Goal: Answer question/provide support: Share knowledge or assist other users

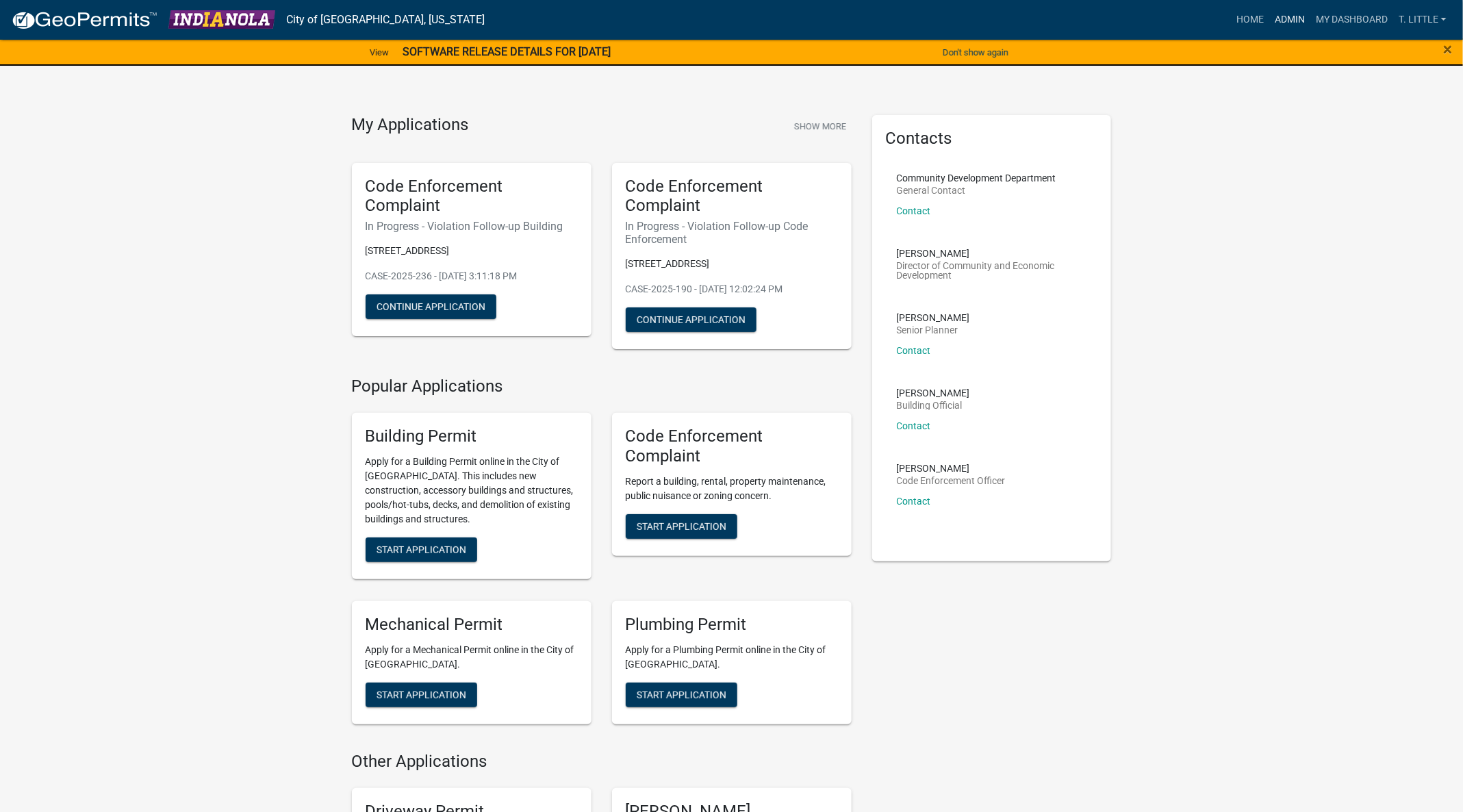
click at [1295, 18] on link "Admin" at bounding box center [1289, 19] width 41 height 26
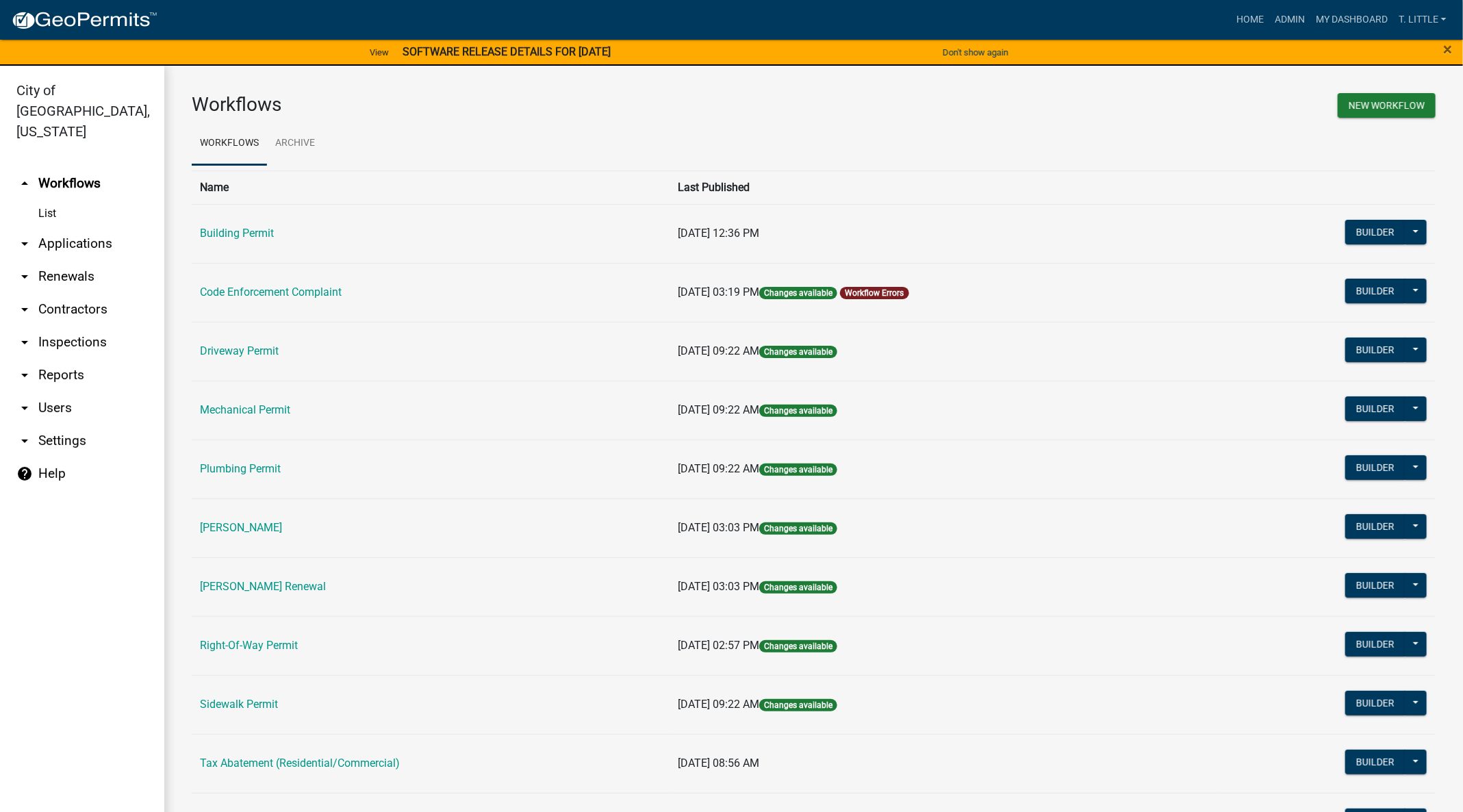
click at [216, 222] on td "Building Permit" at bounding box center [430, 233] width 478 height 59
click at [216, 238] on link "Building Permit" at bounding box center [237, 232] width 74 height 13
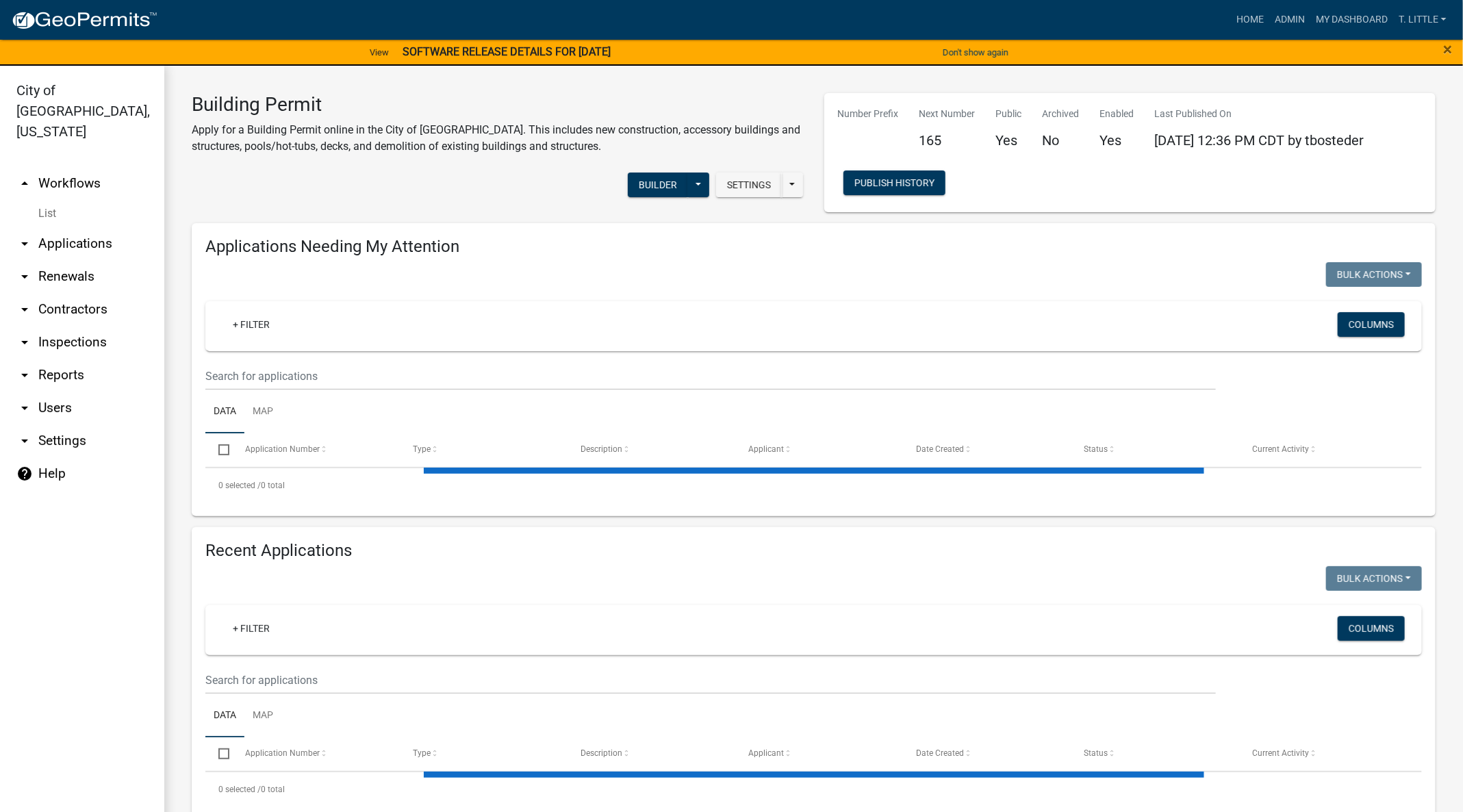
select select "3: 100"
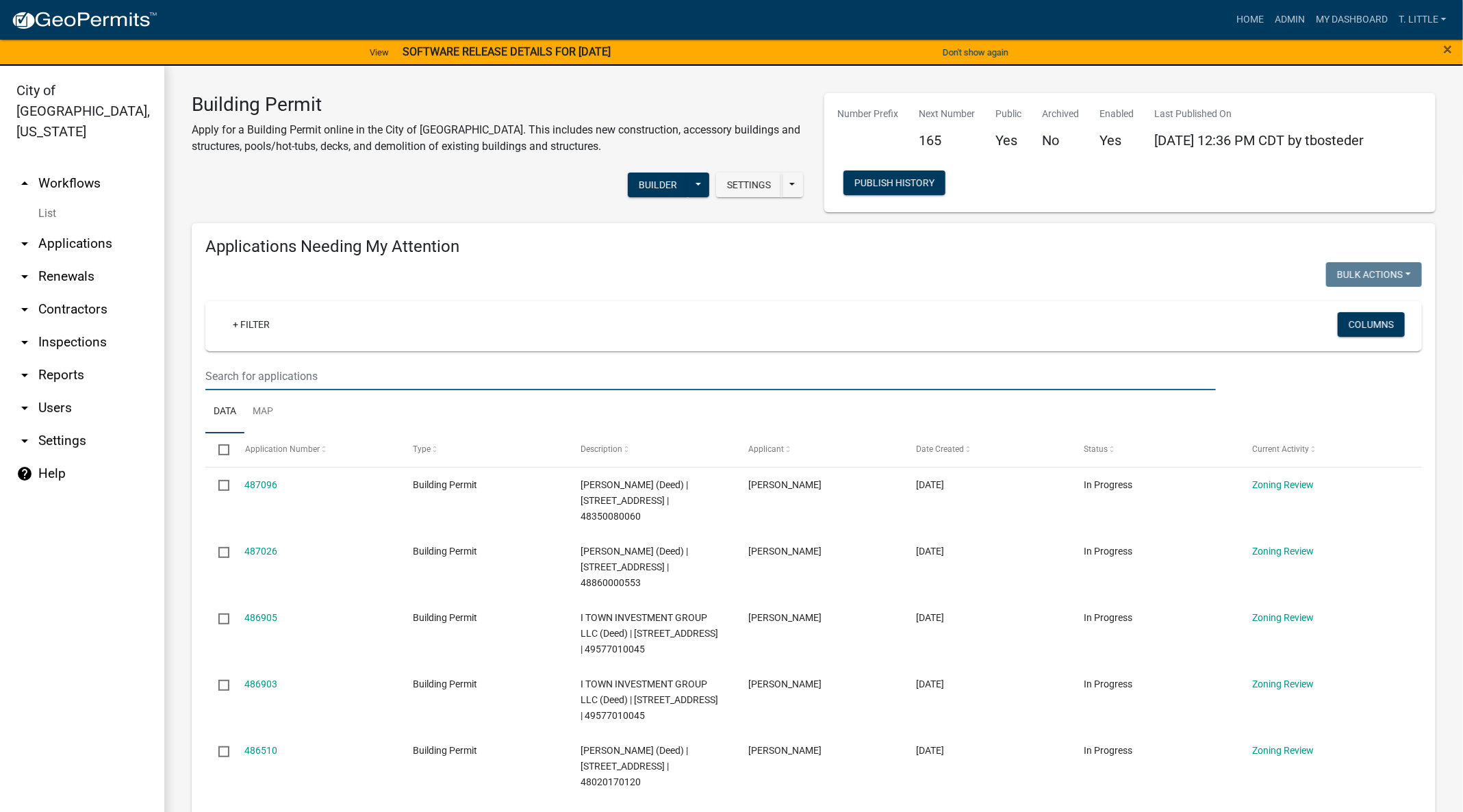
click at [469, 373] on input "text" at bounding box center [710, 376] width 1010 height 28
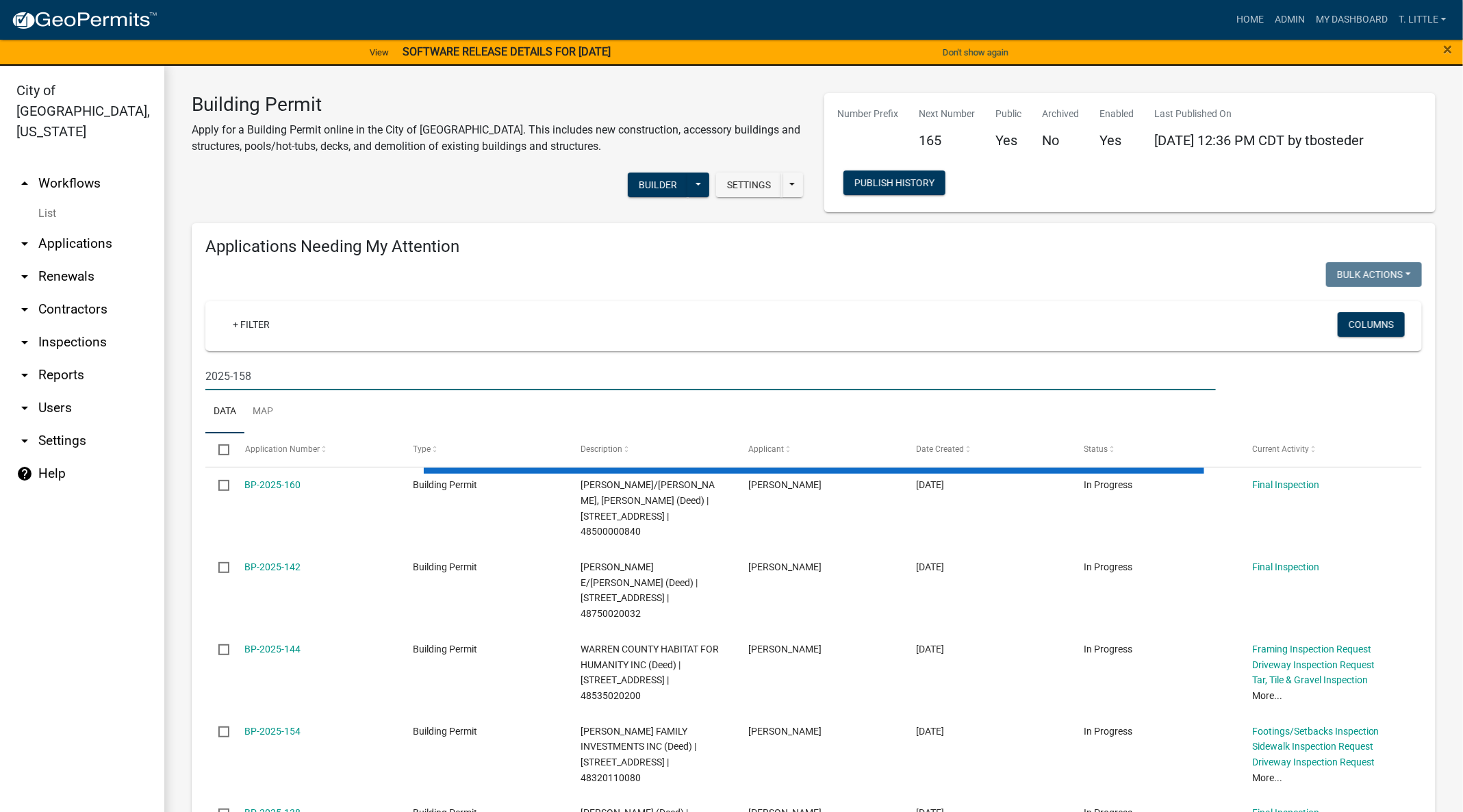
type input "2025-158"
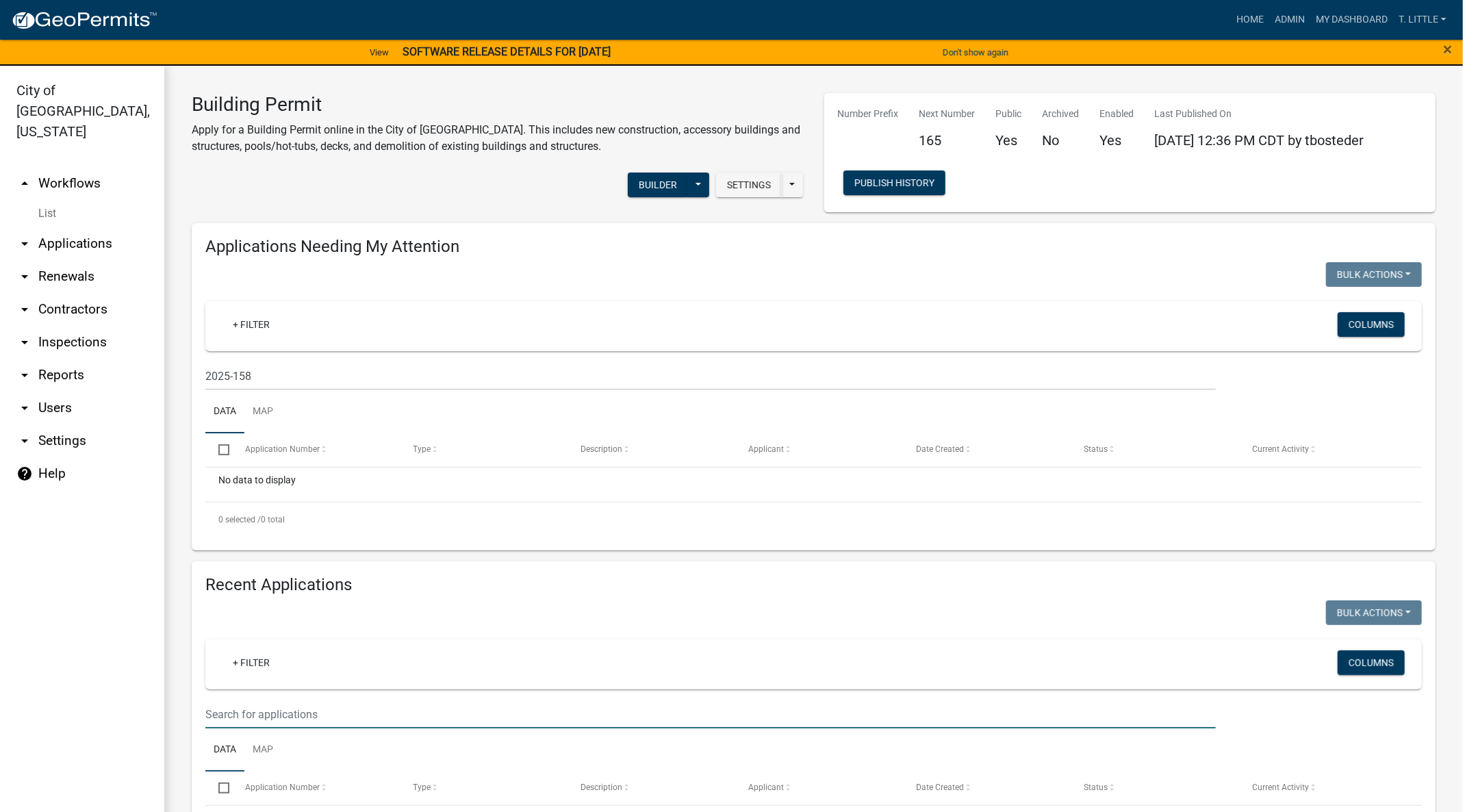
click at [529, 713] on input "text" at bounding box center [710, 713] width 1010 height 28
type input "2025-158"
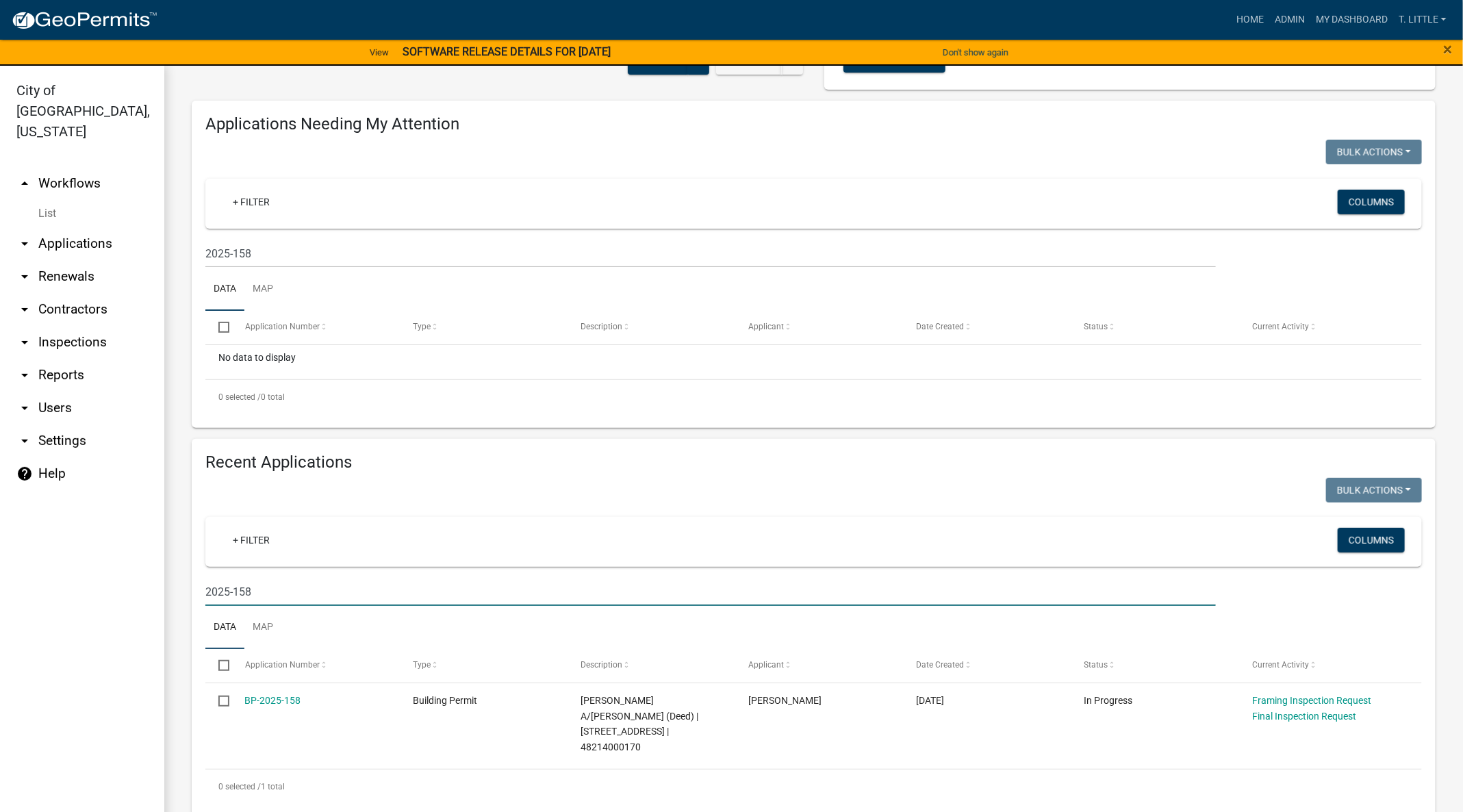
scroll to position [16, 0]
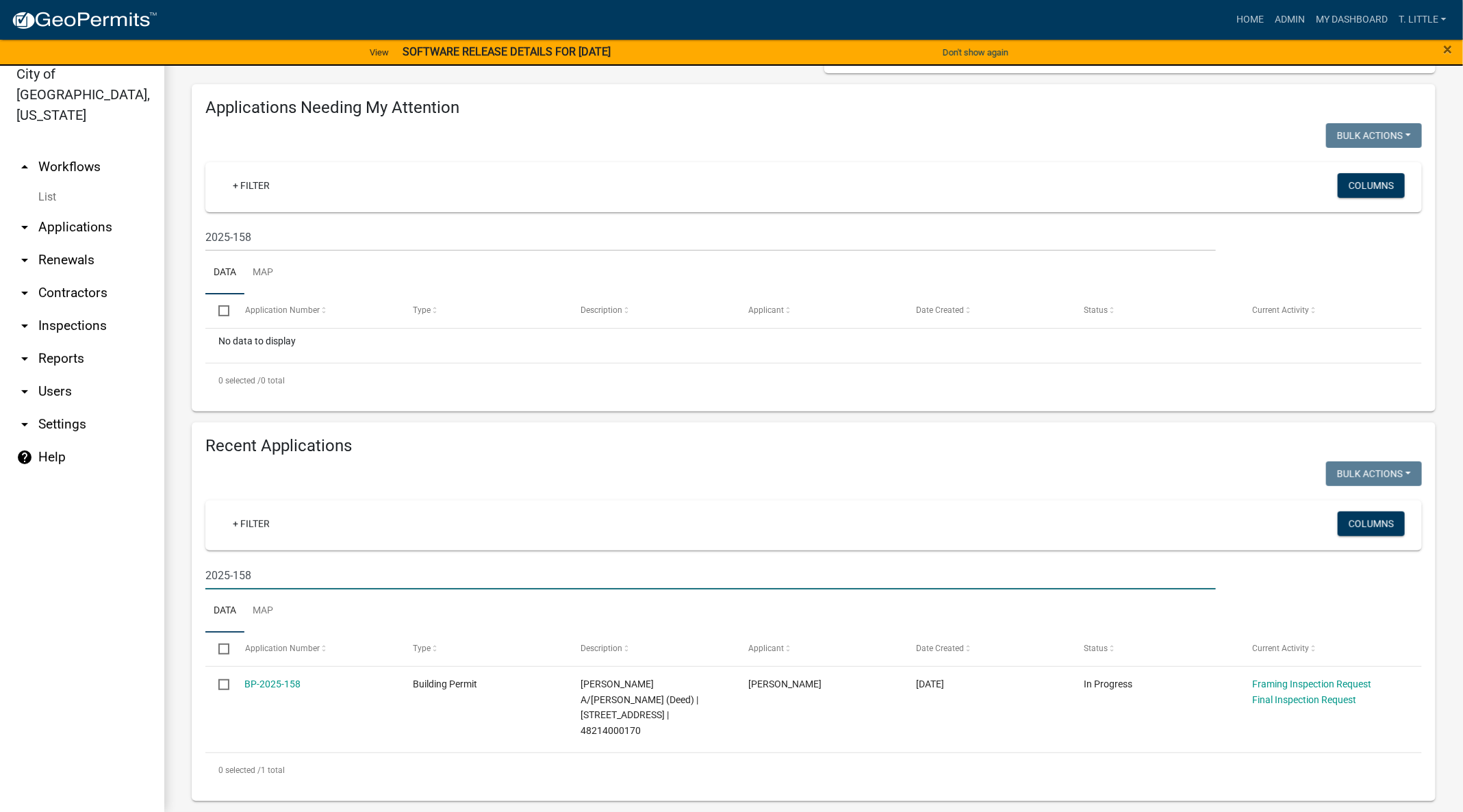
click at [280, 685] on link "BP-2025-158" at bounding box center [273, 683] width 56 height 11
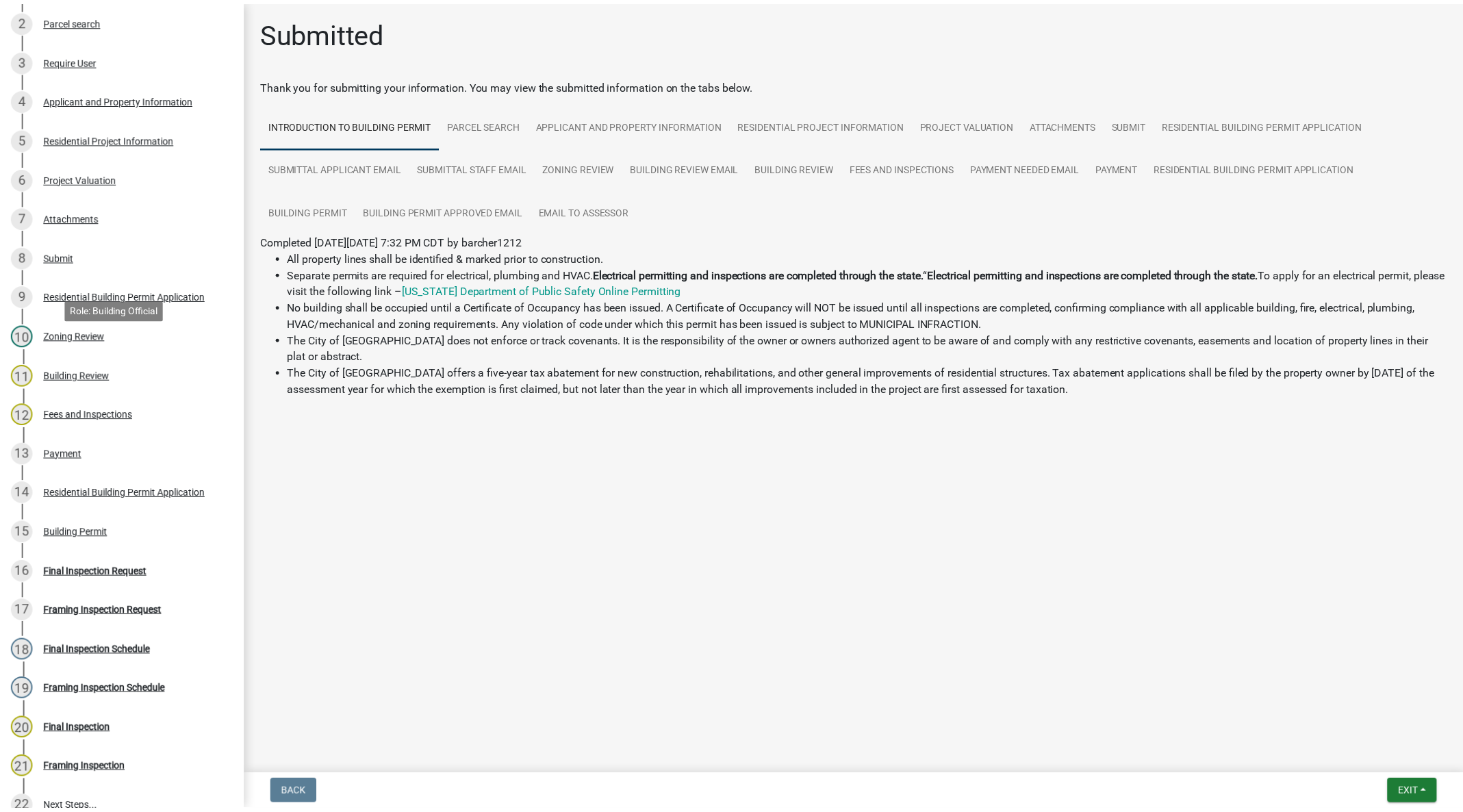
scroll to position [308, 0]
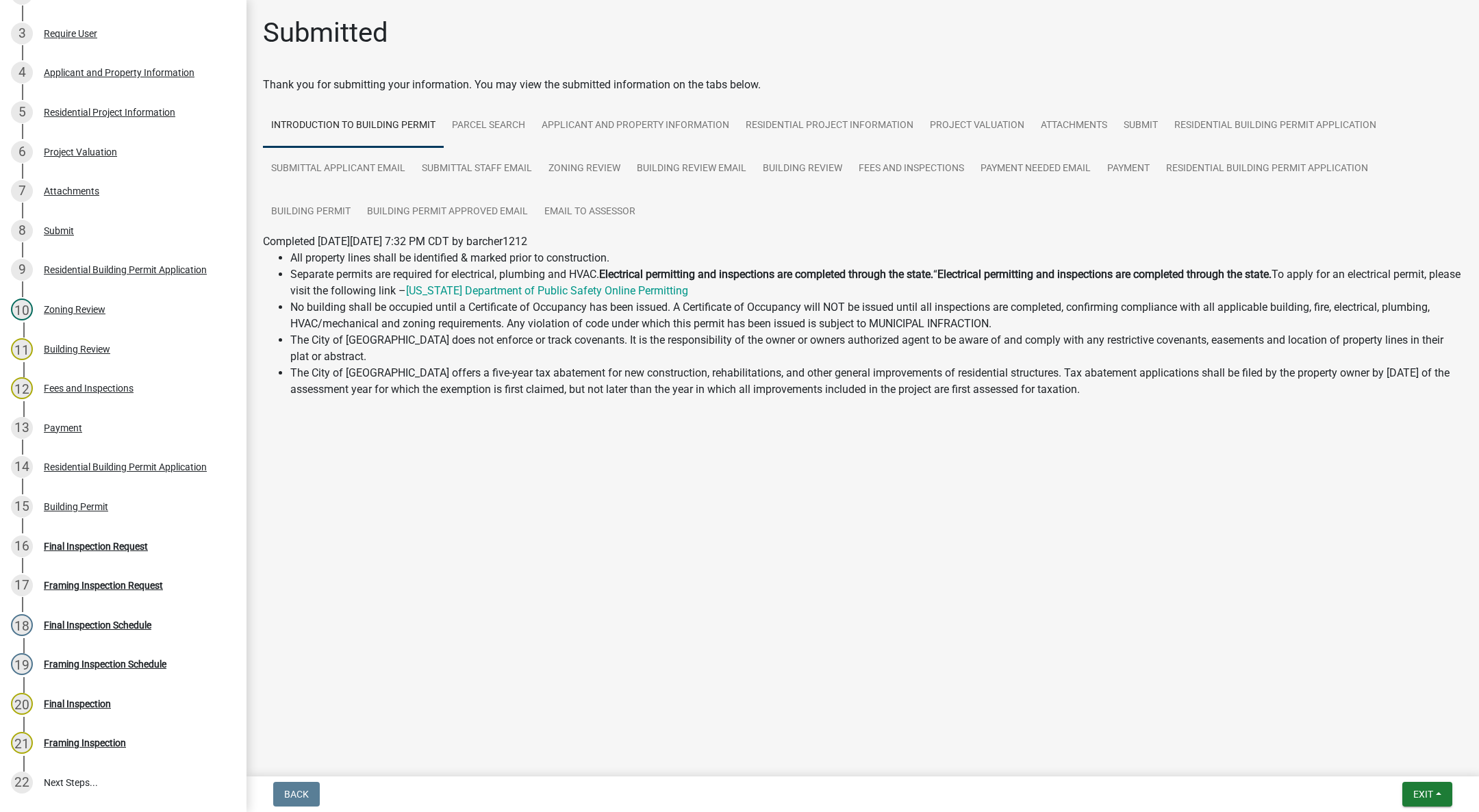
click at [1407, 774] on div "Building Permit BP-2025-158 Edit View Summary Notes Show emails 1 Introduction …" at bounding box center [739, 406] width 1479 height 812
click at [1417, 783] on button "Exit" at bounding box center [1427, 793] width 50 height 24
click at [1389, 760] on button "Save & Exit" at bounding box center [1397, 758] width 110 height 33
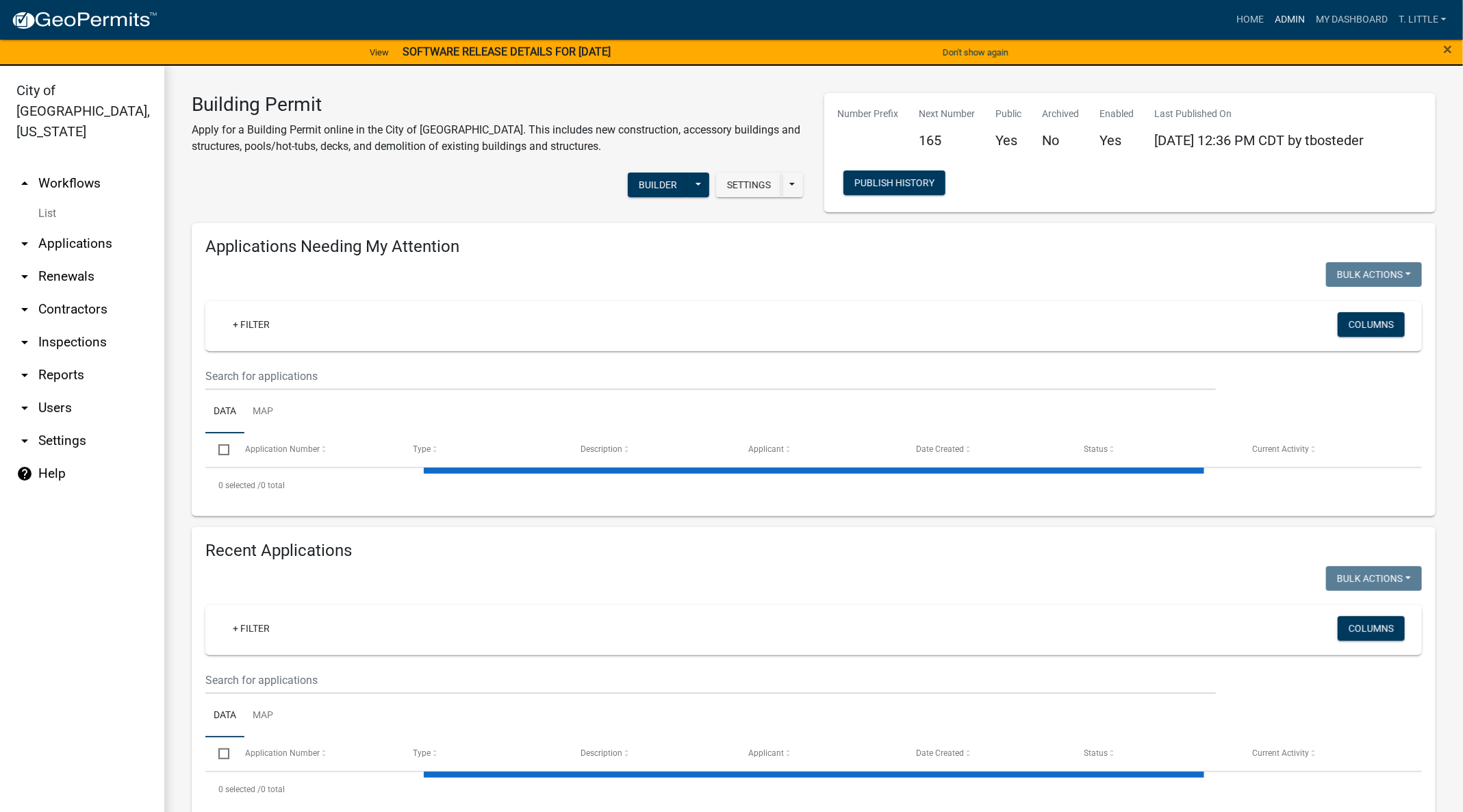
click at [1280, 18] on link "Admin" at bounding box center [1289, 19] width 41 height 26
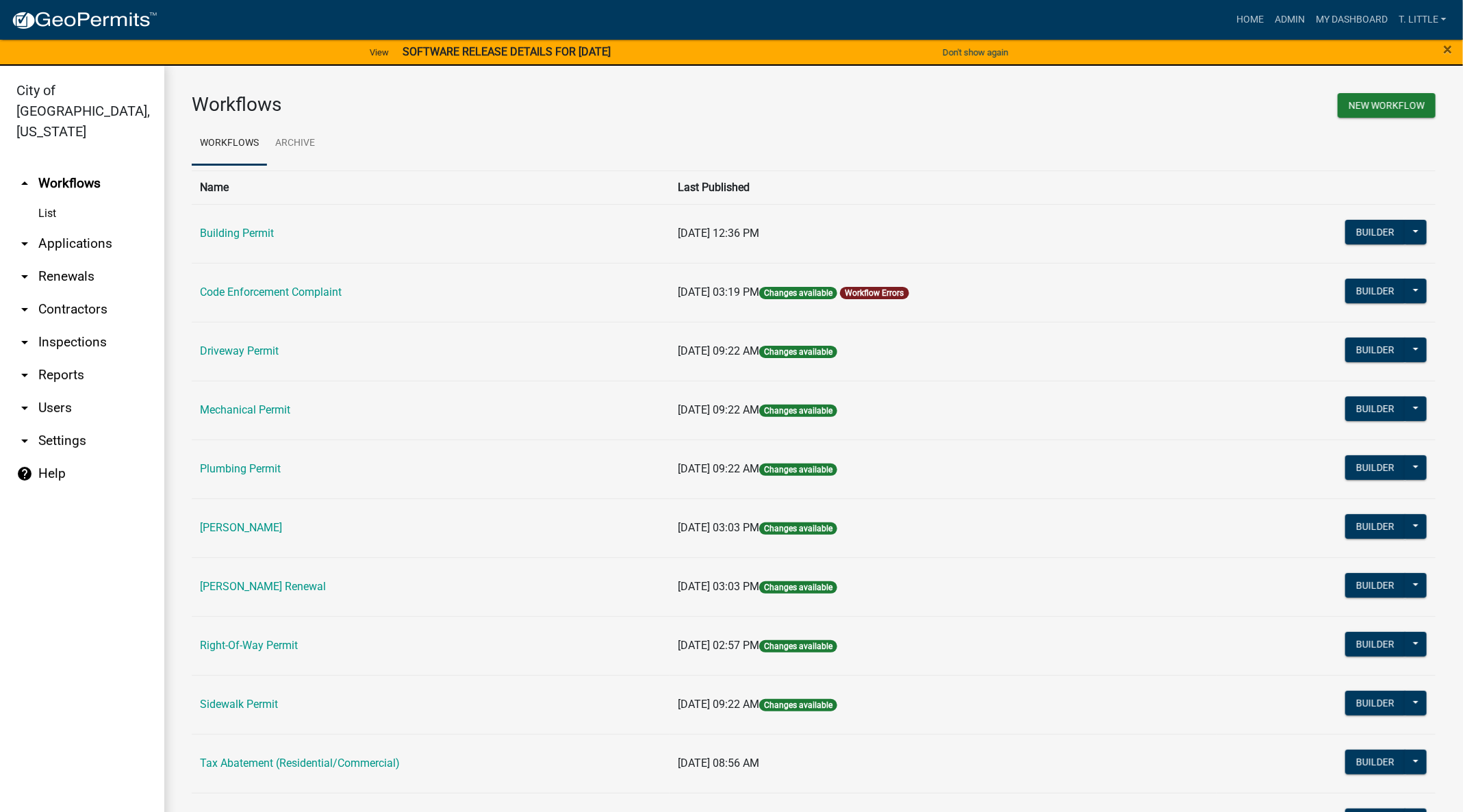
click at [243, 350] on link "Driveway Permit" at bounding box center [238, 350] width 78 height 13
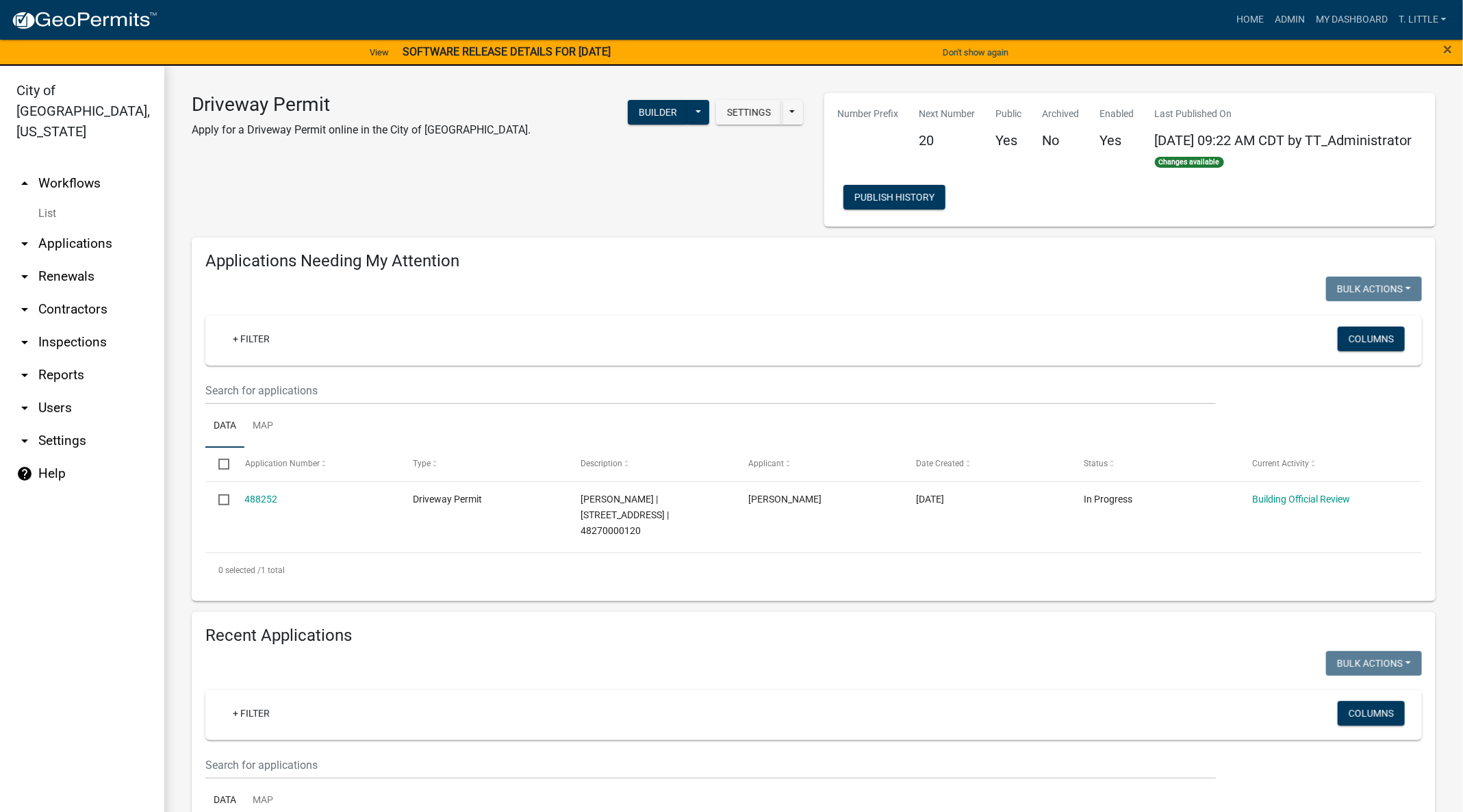
click at [263, 498] on link "488252" at bounding box center [261, 499] width 33 height 11
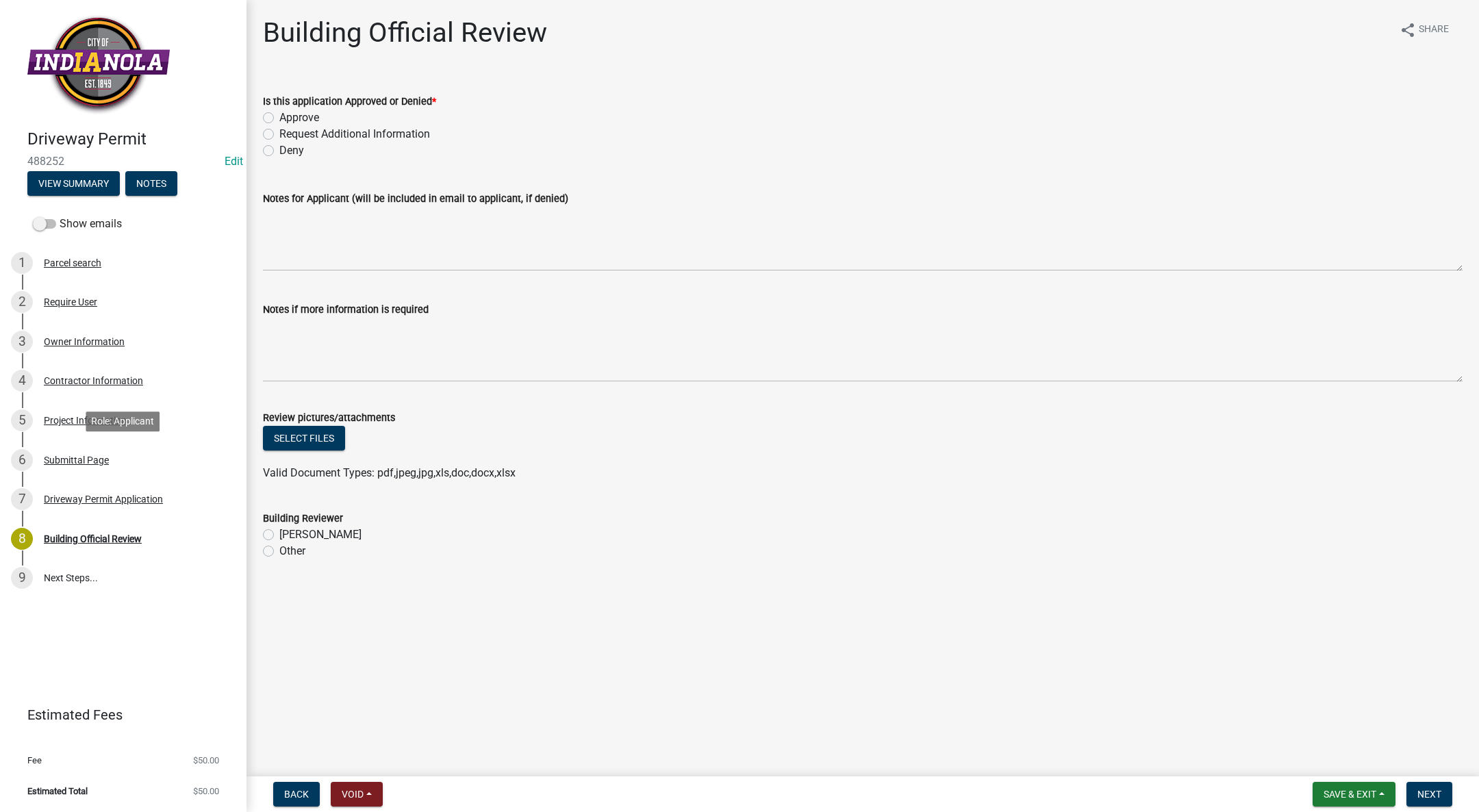
click at [99, 455] on div "Submittal Page" at bounding box center [76, 459] width 65 height 9
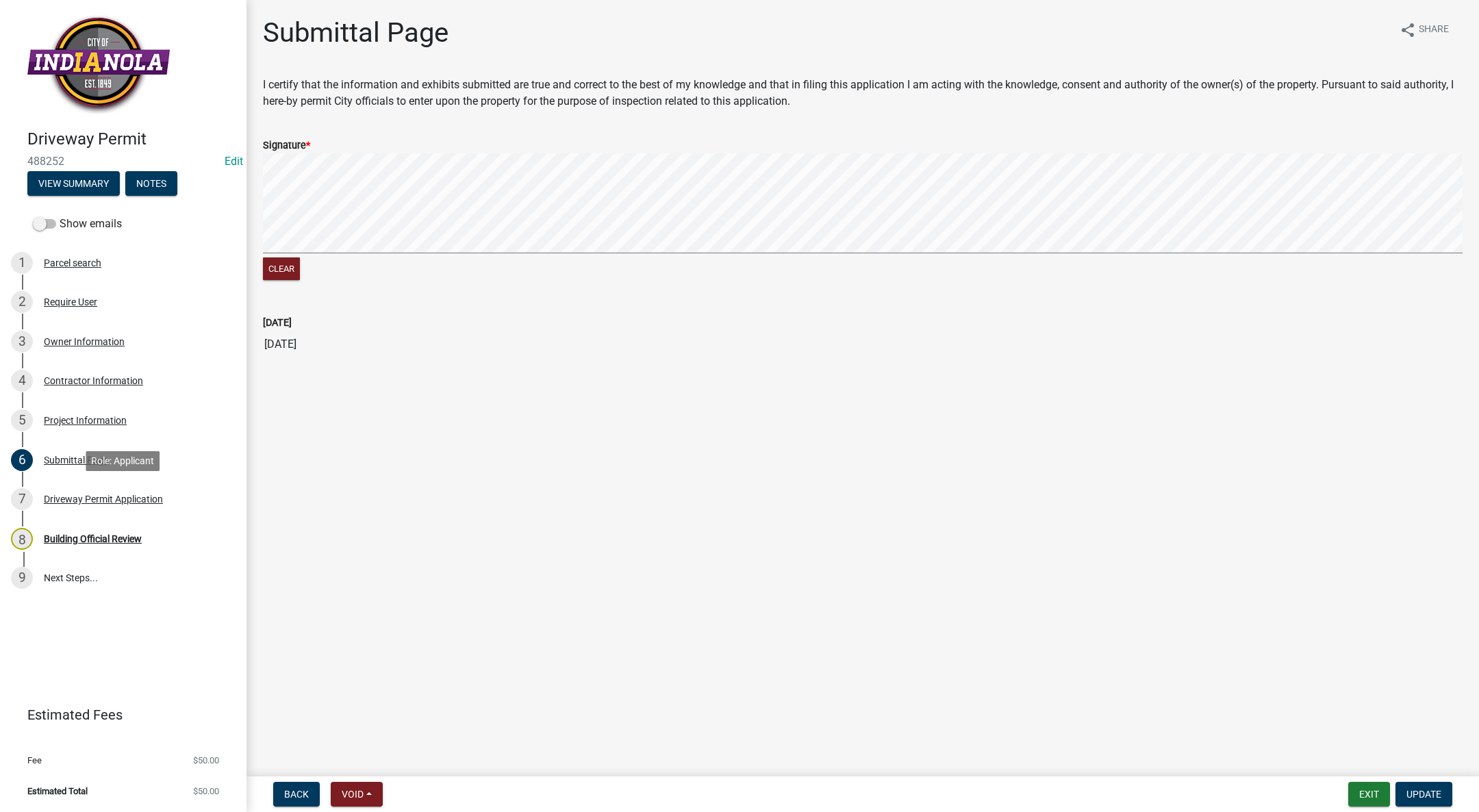
click at [116, 489] on div "7 Driveway Permit Application" at bounding box center [117, 499] width 213 height 22
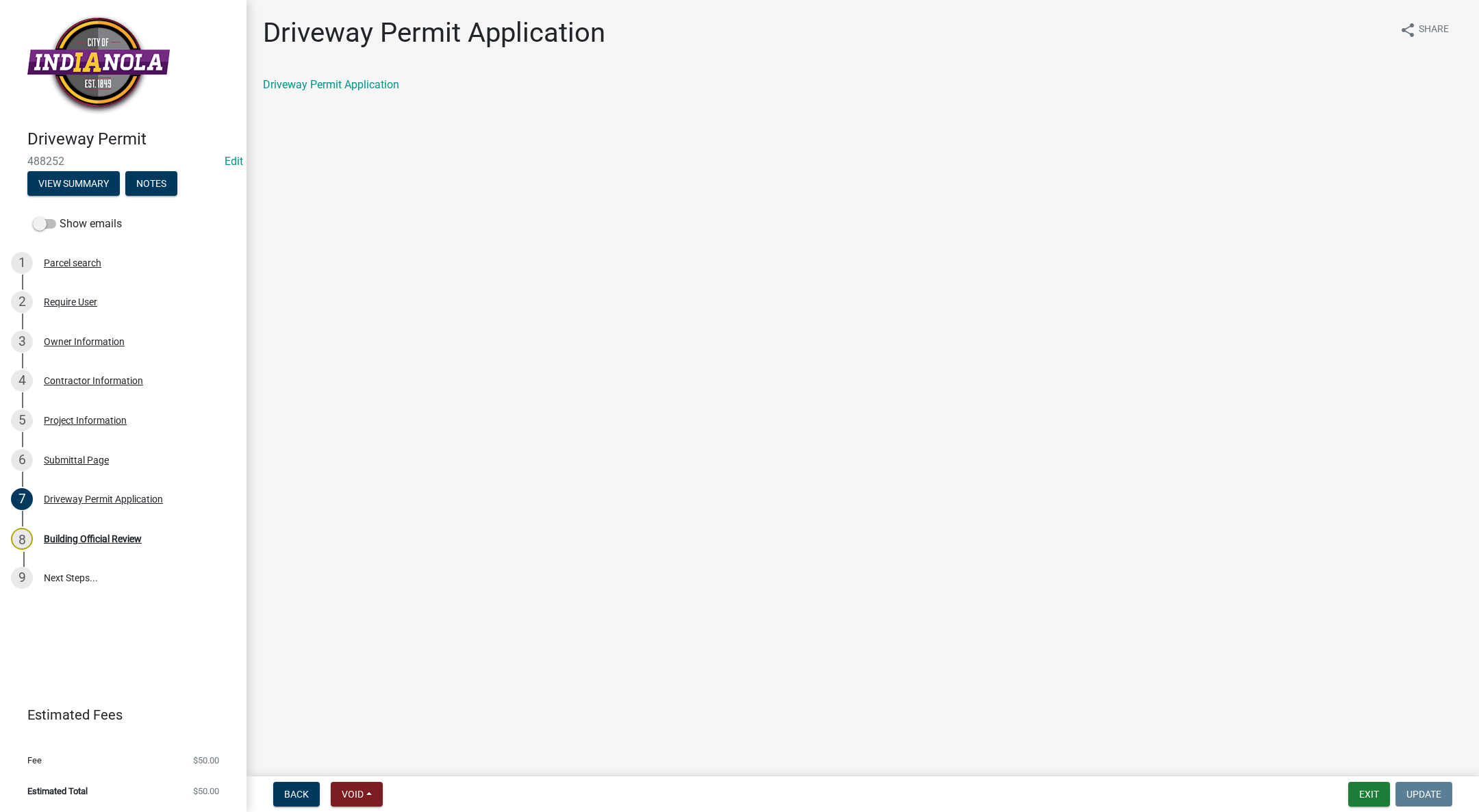
click at [363, 83] on link "Driveway Permit Application" at bounding box center [331, 84] width 137 height 13
click at [1382, 797] on button "Exit" at bounding box center [1369, 793] width 42 height 24
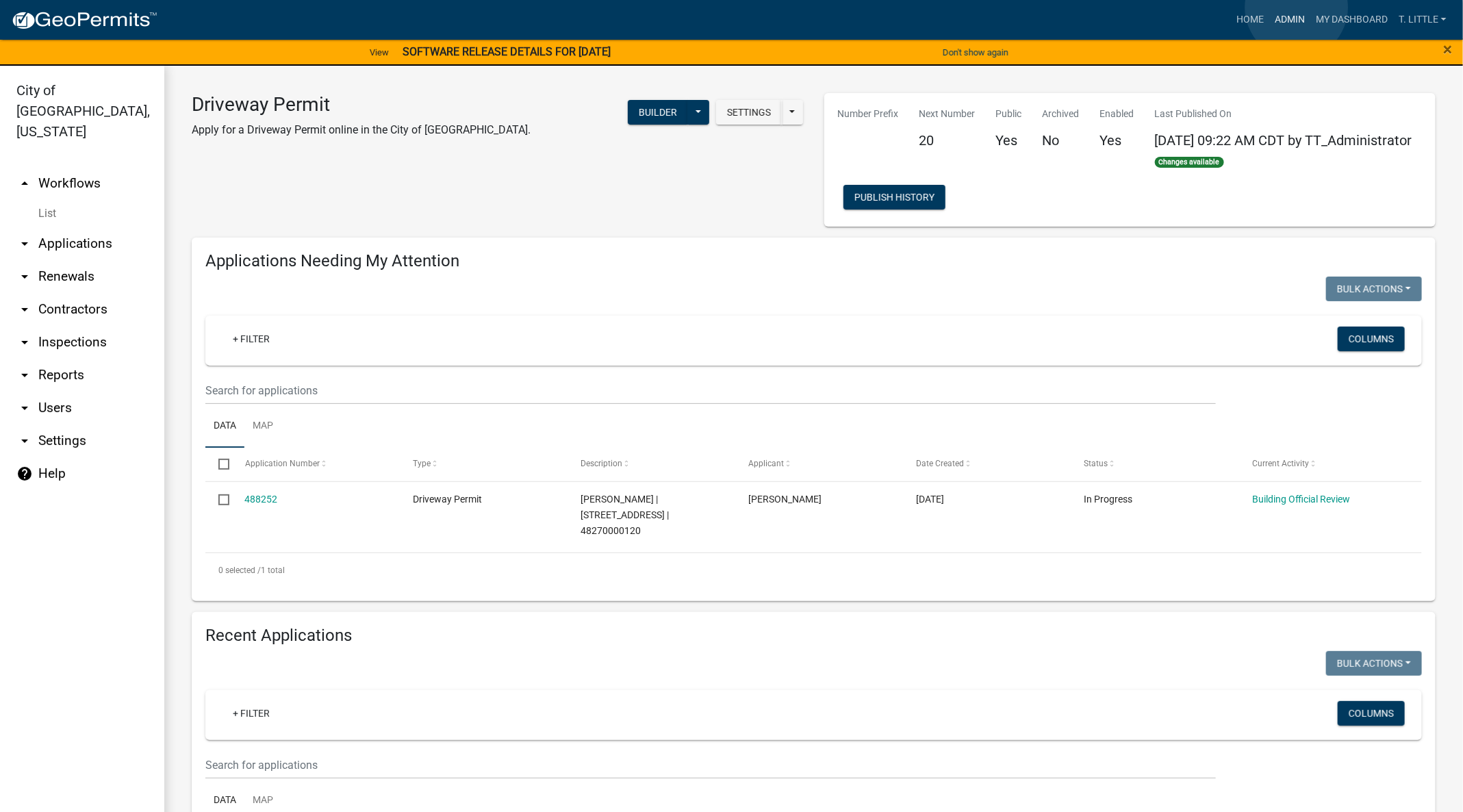
click at [1297, 7] on link "Admin" at bounding box center [1289, 19] width 41 height 26
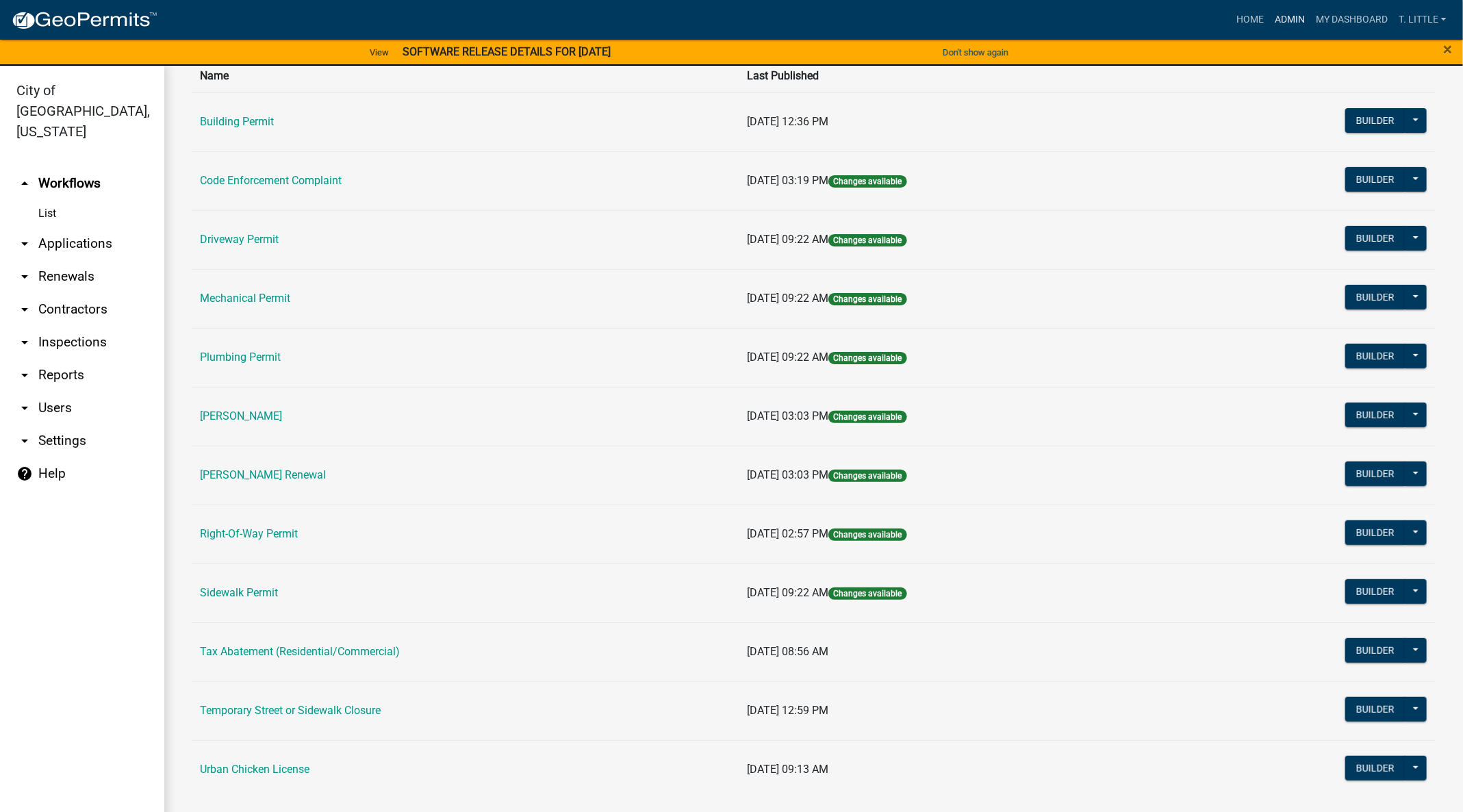
scroll to position [117, 0]
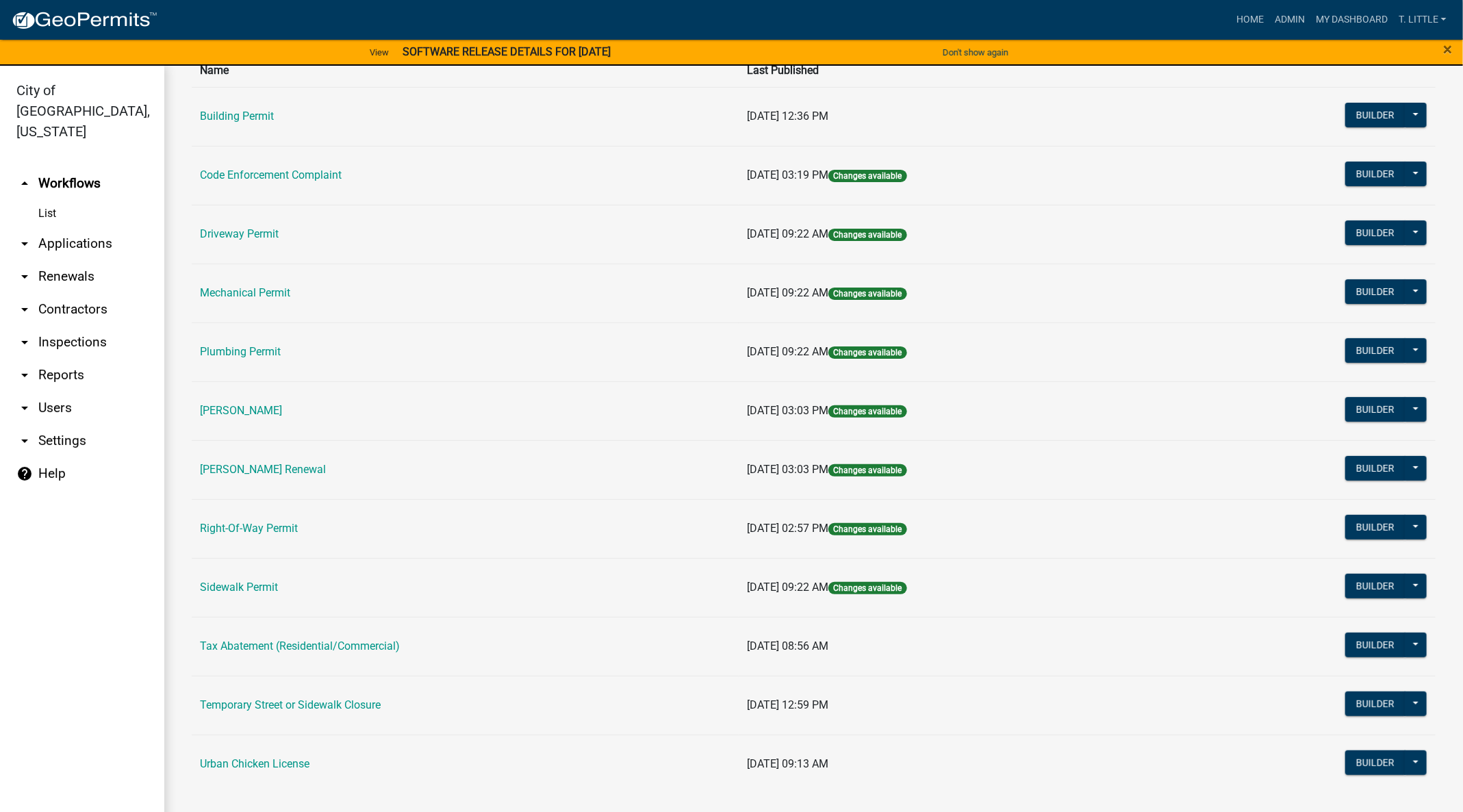
click at [278, 753] on td "Urban Chicken License" at bounding box center [464, 764] width 547 height 59
click at [277, 757] on link "Urban Chicken License" at bounding box center [255, 763] width 110 height 13
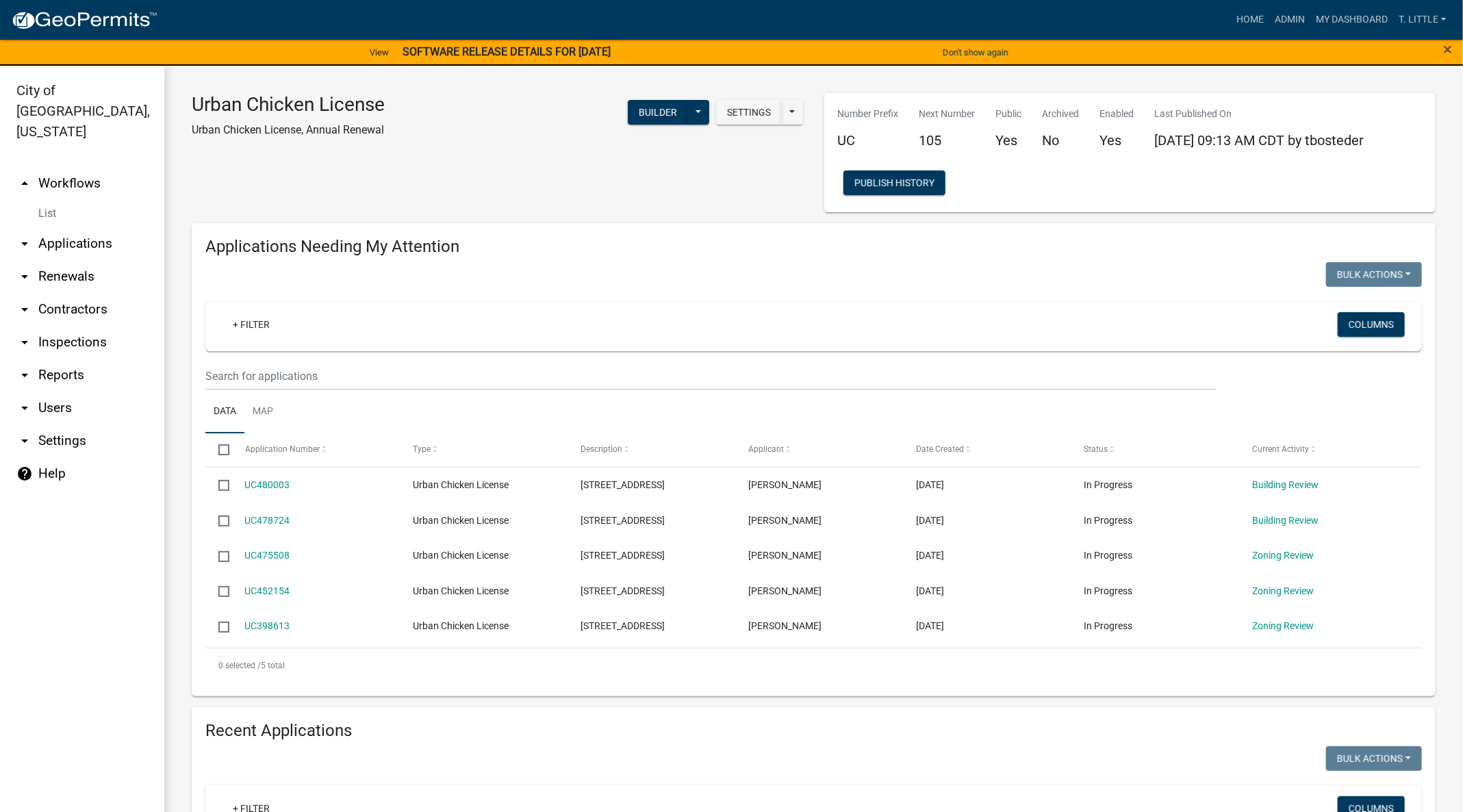
click at [277, 515] on link "UC478724" at bounding box center [268, 520] width 46 height 11
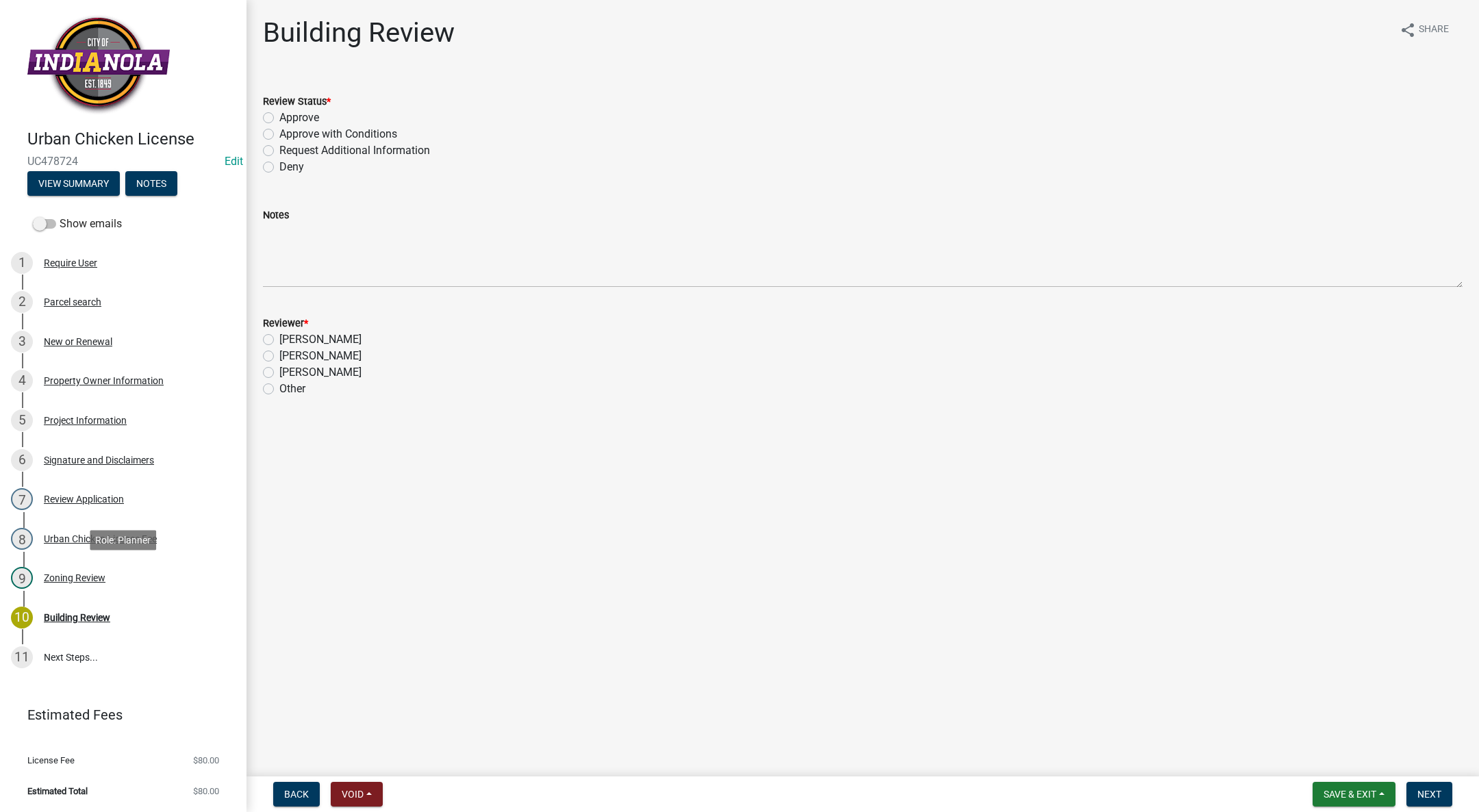
click at [64, 573] on div "Zoning Review" at bounding box center [74, 577] width 62 height 9
click at [189, 473] on link "6 Signature and Disclaimers" at bounding box center [123, 459] width 246 height 40
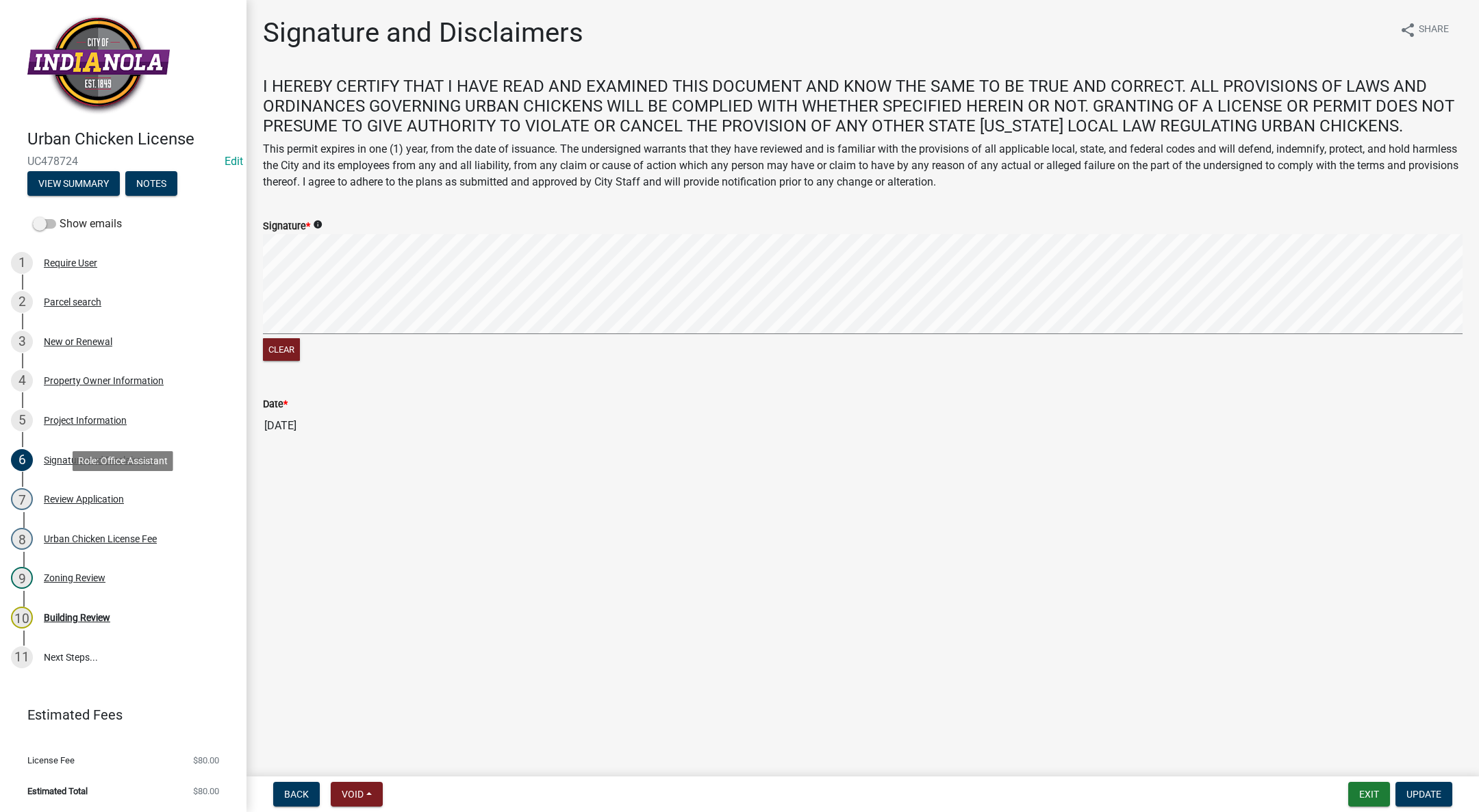
click at [126, 494] on div "7 Review Application" at bounding box center [117, 499] width 213 height 22
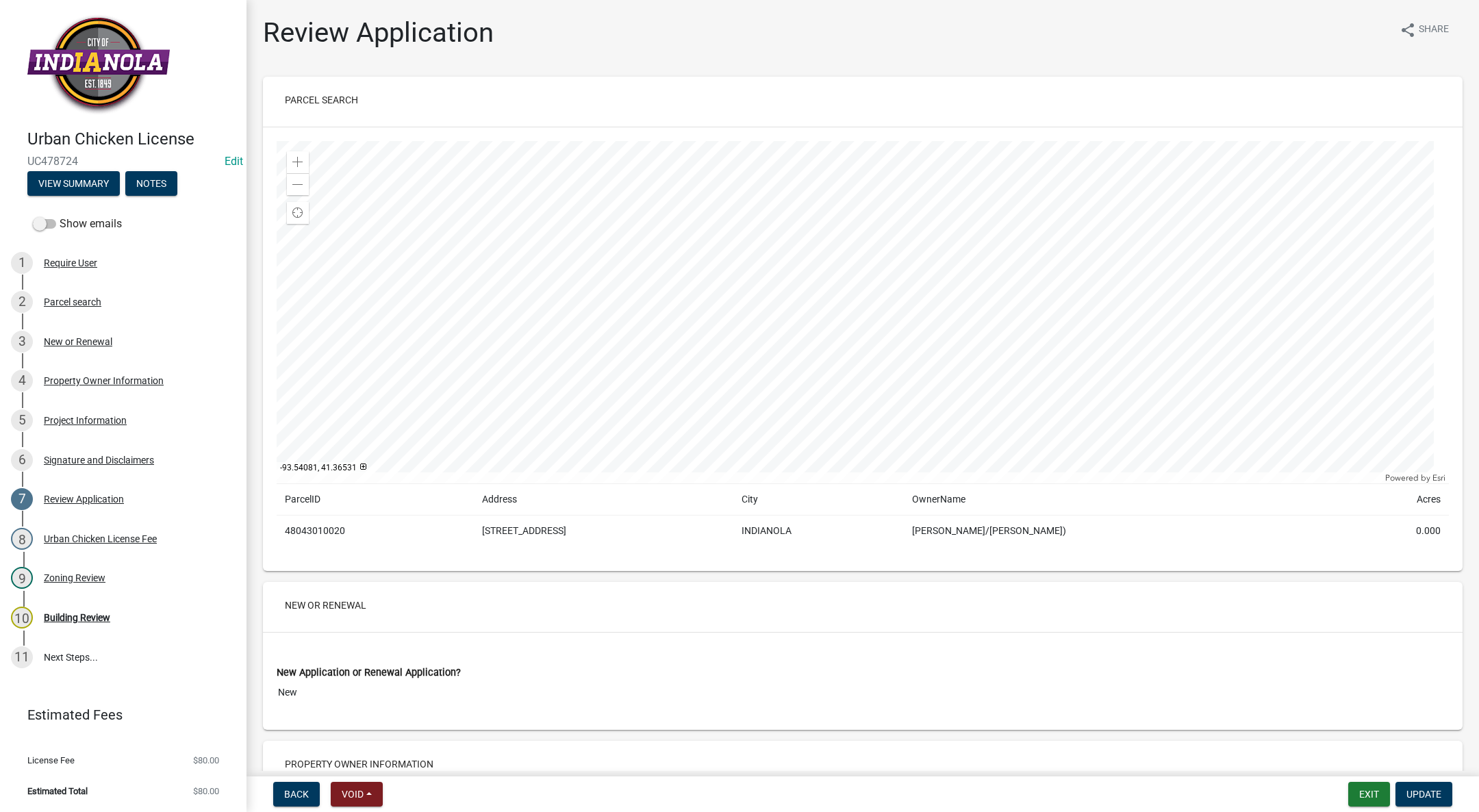
click at [97, 601] on link "10 Building Review" at bounding box center [123, 617] width 246 height 40
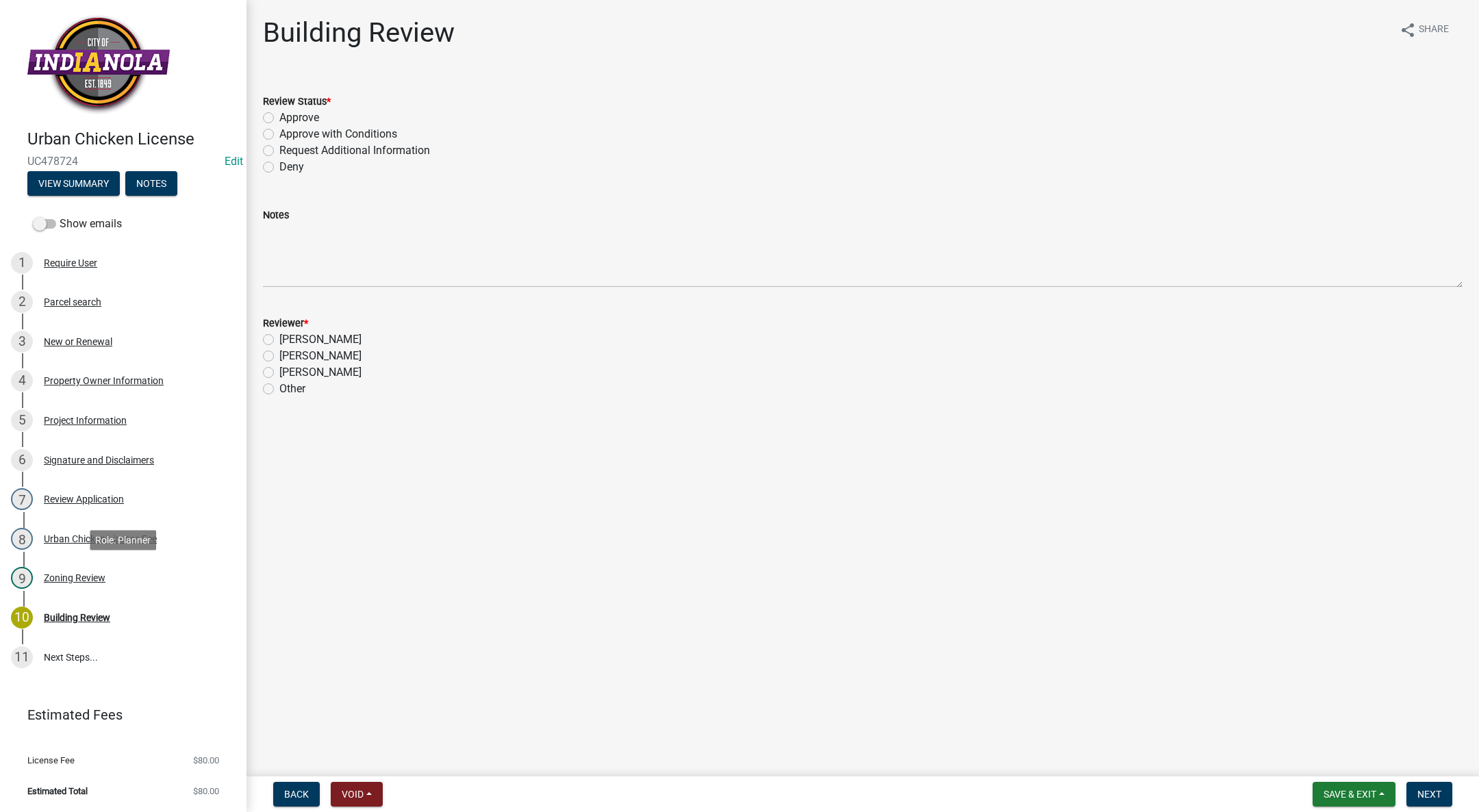
click at [91, 579] on div "Zoning Review" at bounding box center [74, 577] width 62 height 9
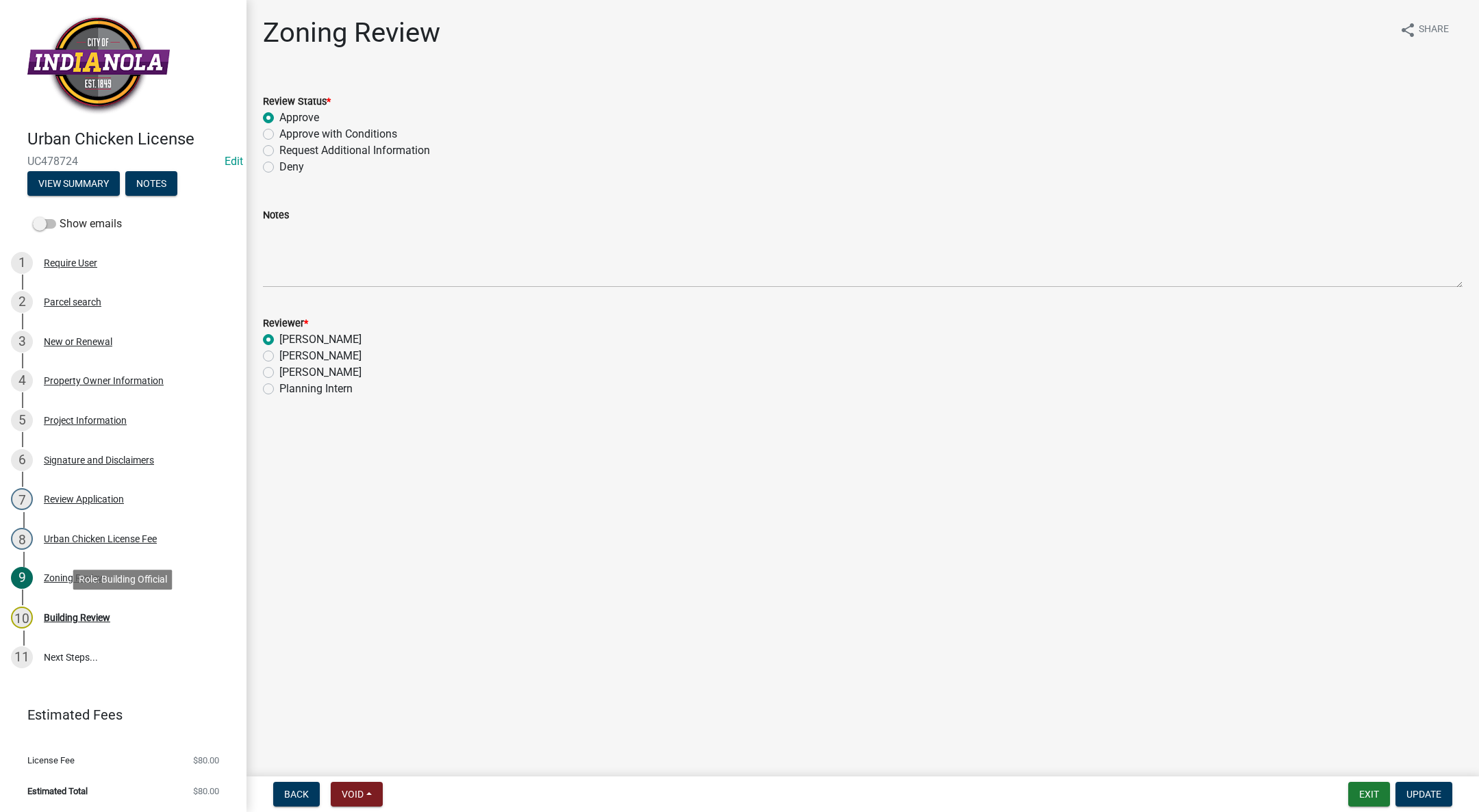
click at [70, 618] on div "Building Review" at bounding box center [77, 617] width 67 height 9
click at [279, 116] on label "Approve" at bounding box center [298, 117] width 40 height 16
click at [279, 116] on input "Approve" at bounding box center [283, 114] width 9 height 9
radio input "true"
click at [279, 339] on label "[PERSON_NAME]" at bounding box center [319, 339] width 82 height 16
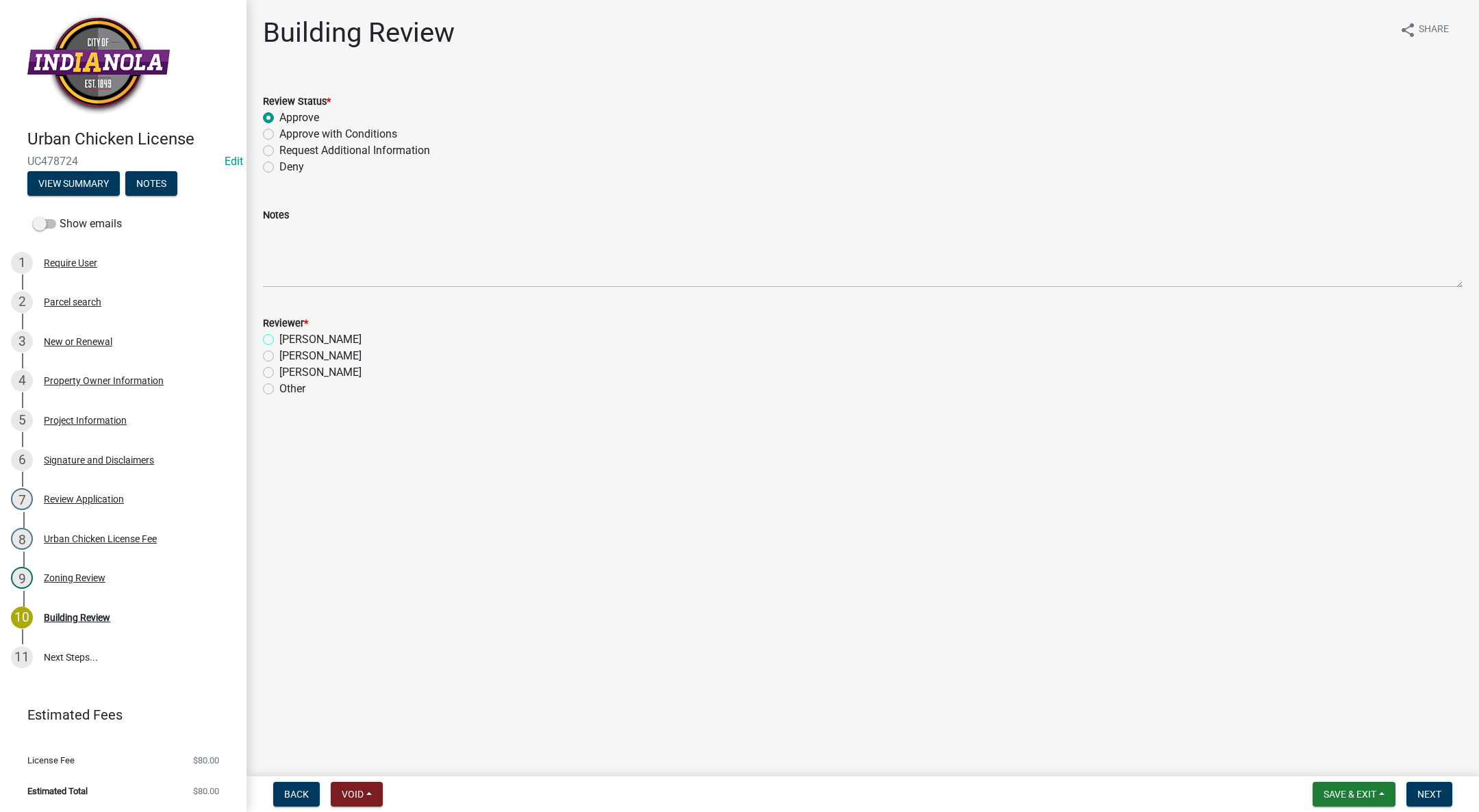
click at [279, 339] on input "[PERSON_NAME]" at bounding box center [283, 335] width 9 height 9
radio input "true"
click at [1423, 786] on button "Next" at bounding box center [1429, 793] width 46 height 24
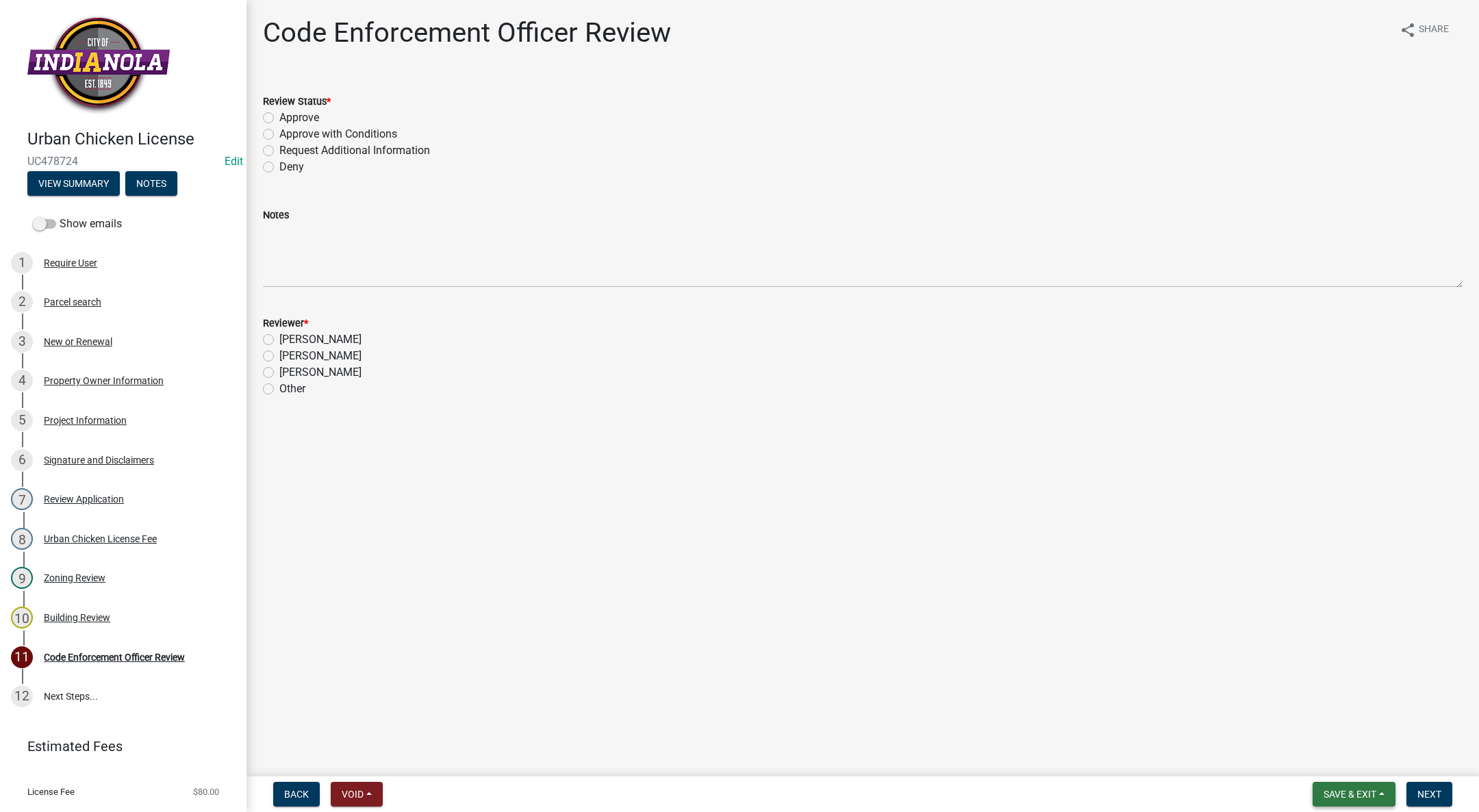
click at [1343, 785] on button "Save & Exit" at bounding box center [1353, 793] width 83 height 24
click at [1325, 751] on button "Save & Exit" at bounding box center [1341, 758] width 110 height 33
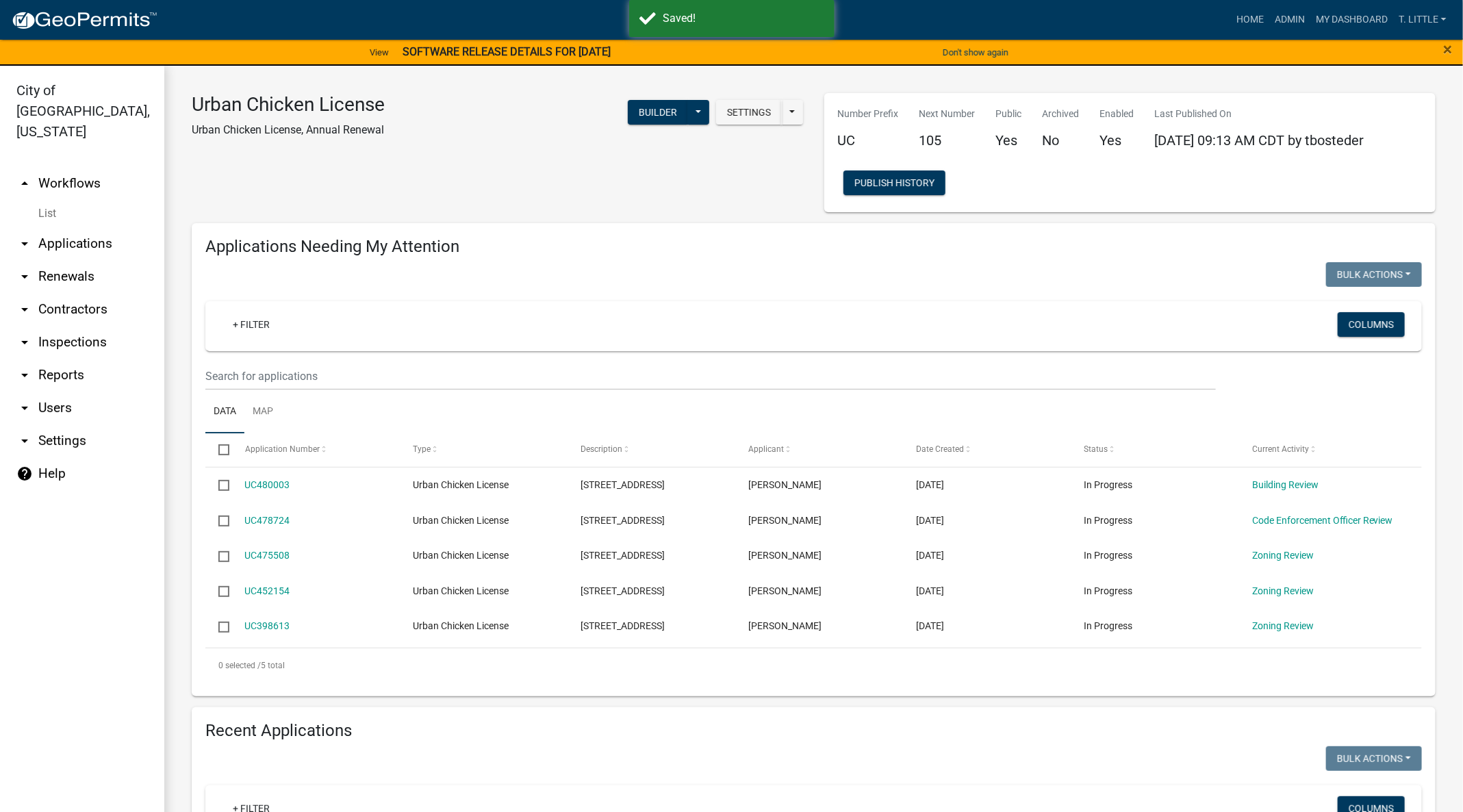
click at [245, 479] on link "UC480003" at bounding box center [268, 484] width 46 height 11
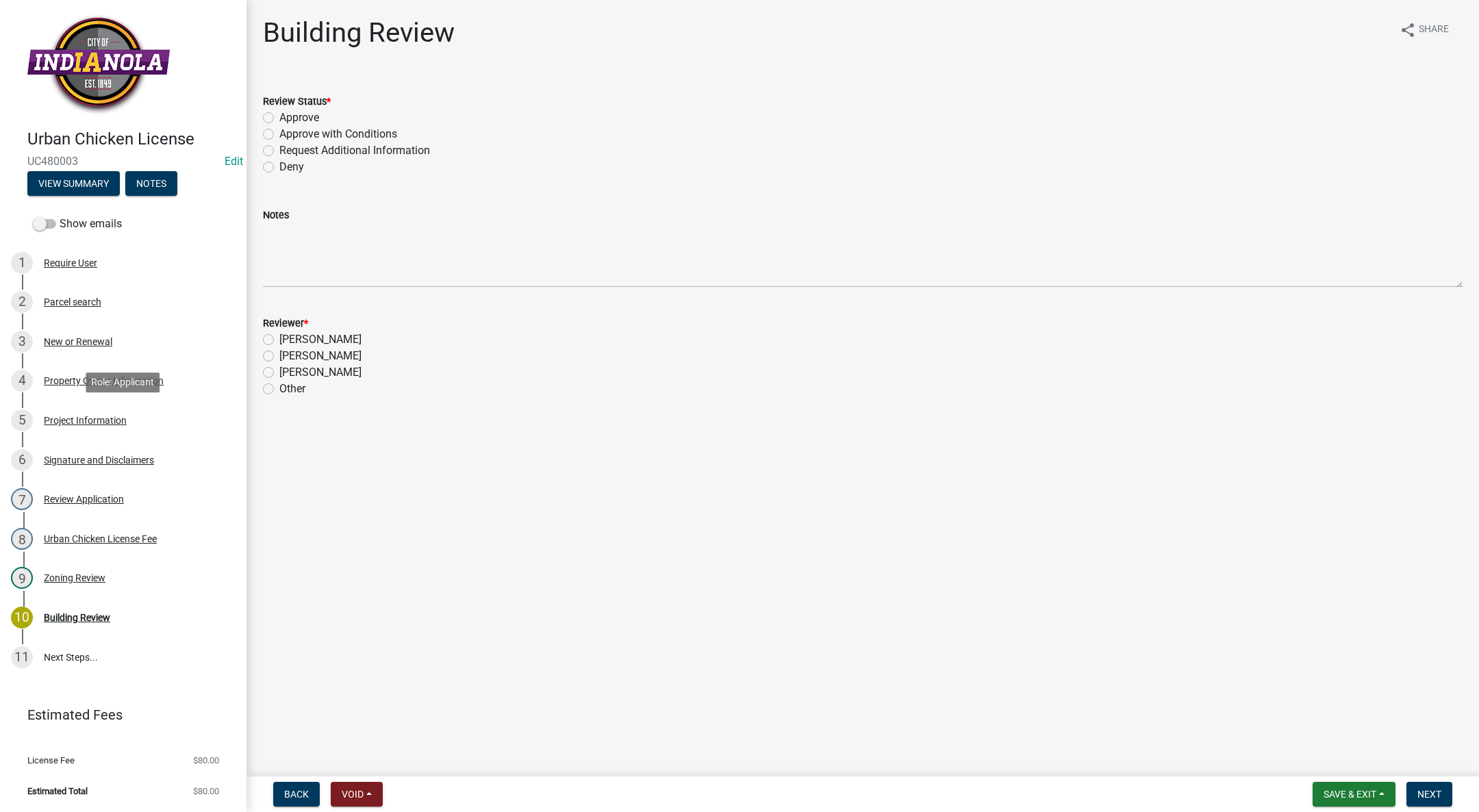
click at [82, 417] on div "Project Information" at bounding box center [85, 419] width 83 height 9
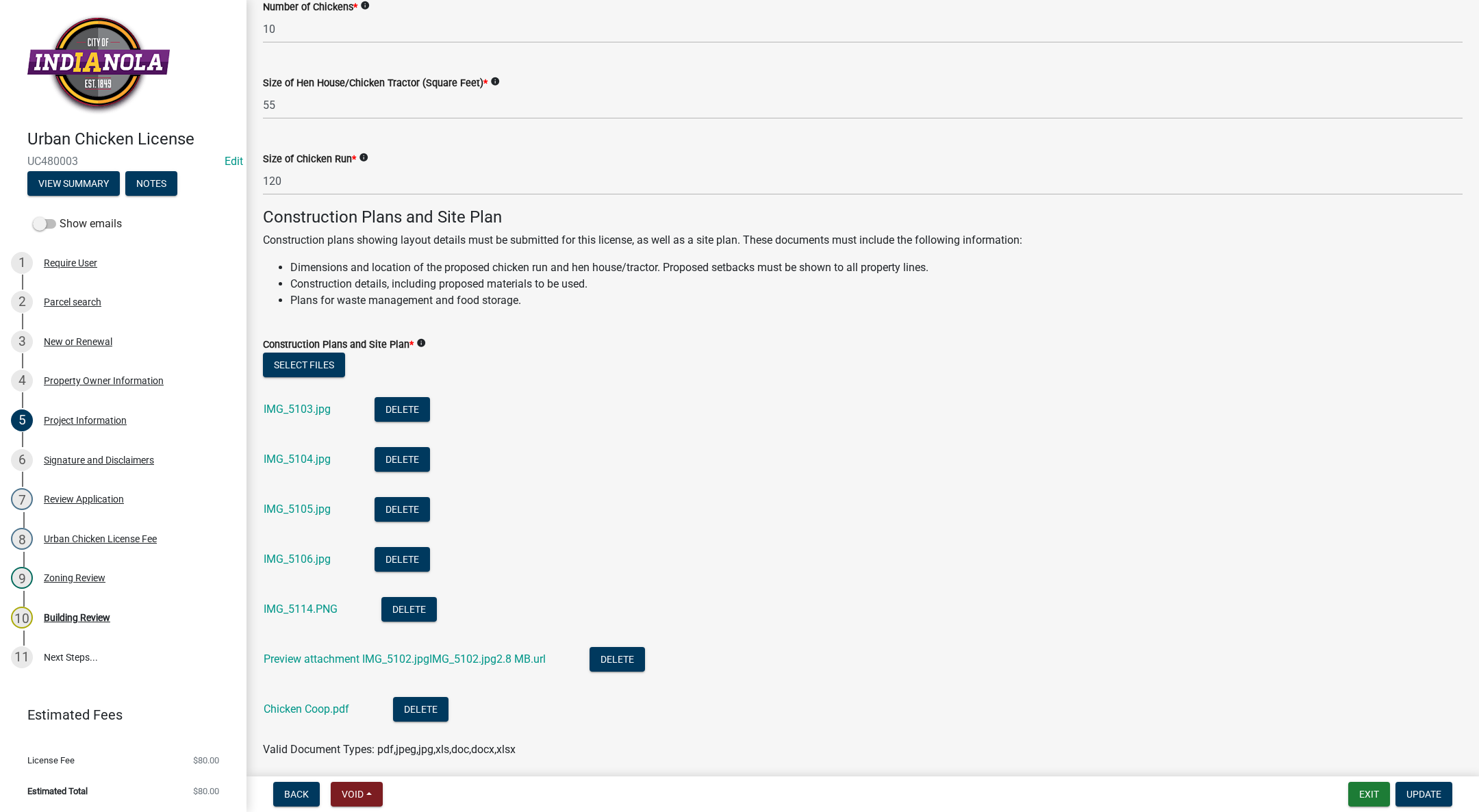
scroll to position [360, 0]
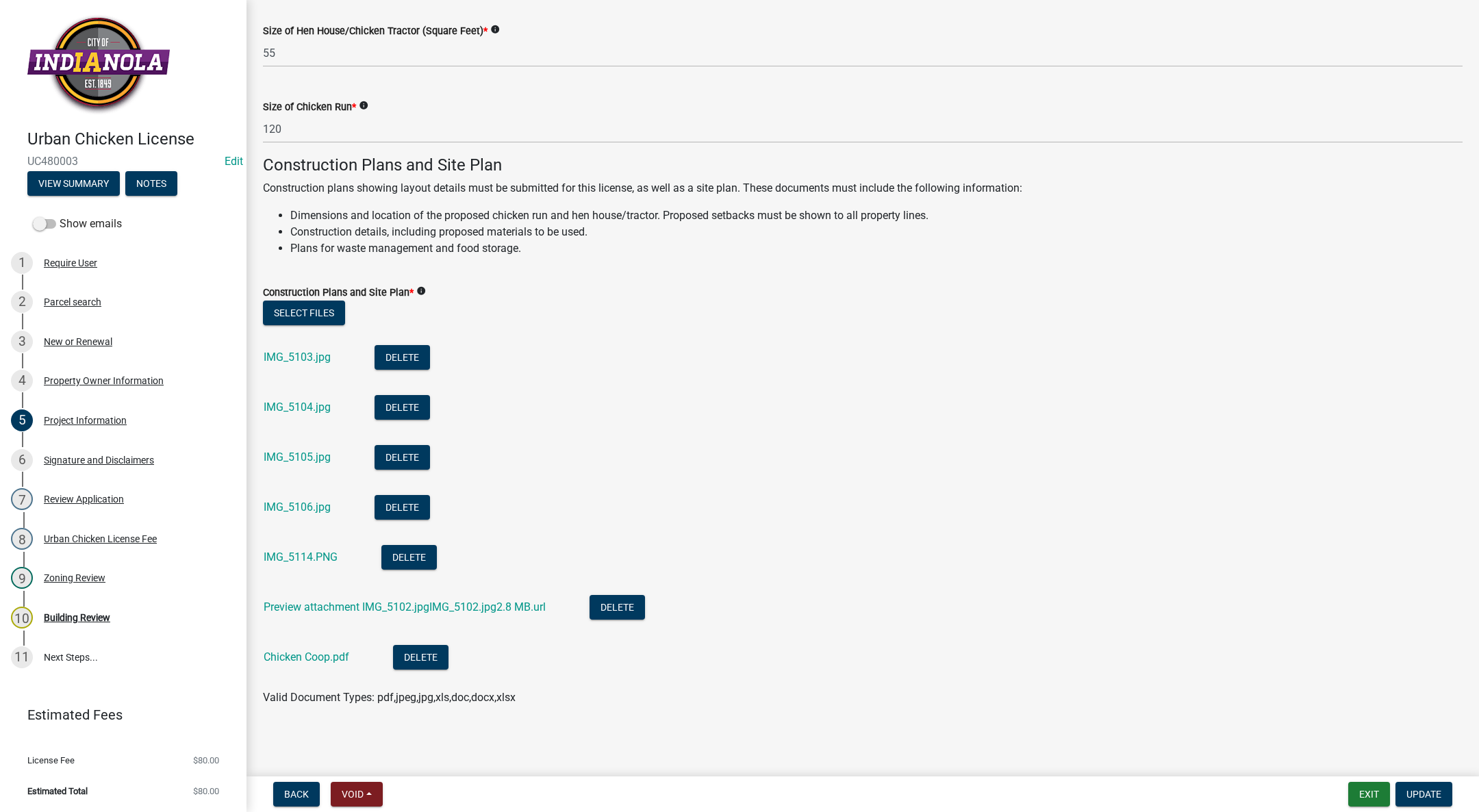
click at [279, 357] on link "IMG_5103.jpg" at bounding box center [297, 356] width 67 height 13
click at [297, 398] on div "IMG_5104.jpg" at bounding box center [308, 409] width 89 height 28
click at [297, 402] on link "IMG_5104.jpg" at bounding box center [297, 406] width 67 height 13
click at [292, 446] on div "IMG_5105.jpg" at bounding box center [308, 458] width 89 height 28
click at [290, 454] on link "IMG_5105.jpg" at bounding box center [297, 457] width 67 height 13
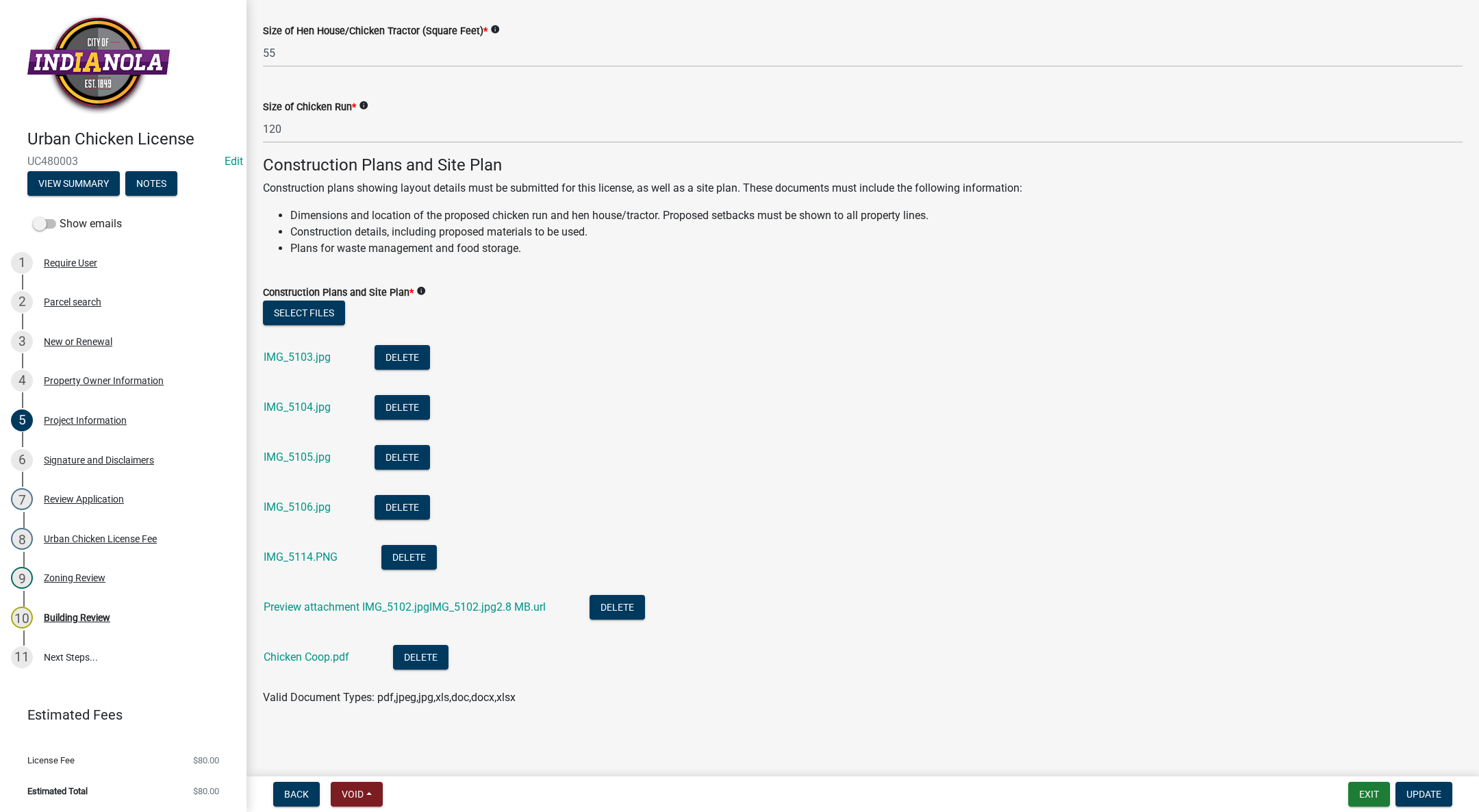
click at [274, 502] on div "IMG_5106.jpg" at bounding box center [308, 508] width 89 height 28
click at [276, 502] on link "IMG_5106.jpg" at bounding box center [297, 506] width 67 height 13
click at [327, 596] on div "Preview attachment IMG_5102.jpgIMG_5102.jpg2.8 MB.url" at bounding box center [415, 608] width 304 height 28
click at [318, 606] on link "Preview attachment IMG_5102.jpgIMG_5102.jpg2.8 MB.url" at bounding box center [405, 606] width 282 height 13
click at [279, 657] on link "Chicken Coop.pdf" at bounding box center [307, 656] width 86 height 13
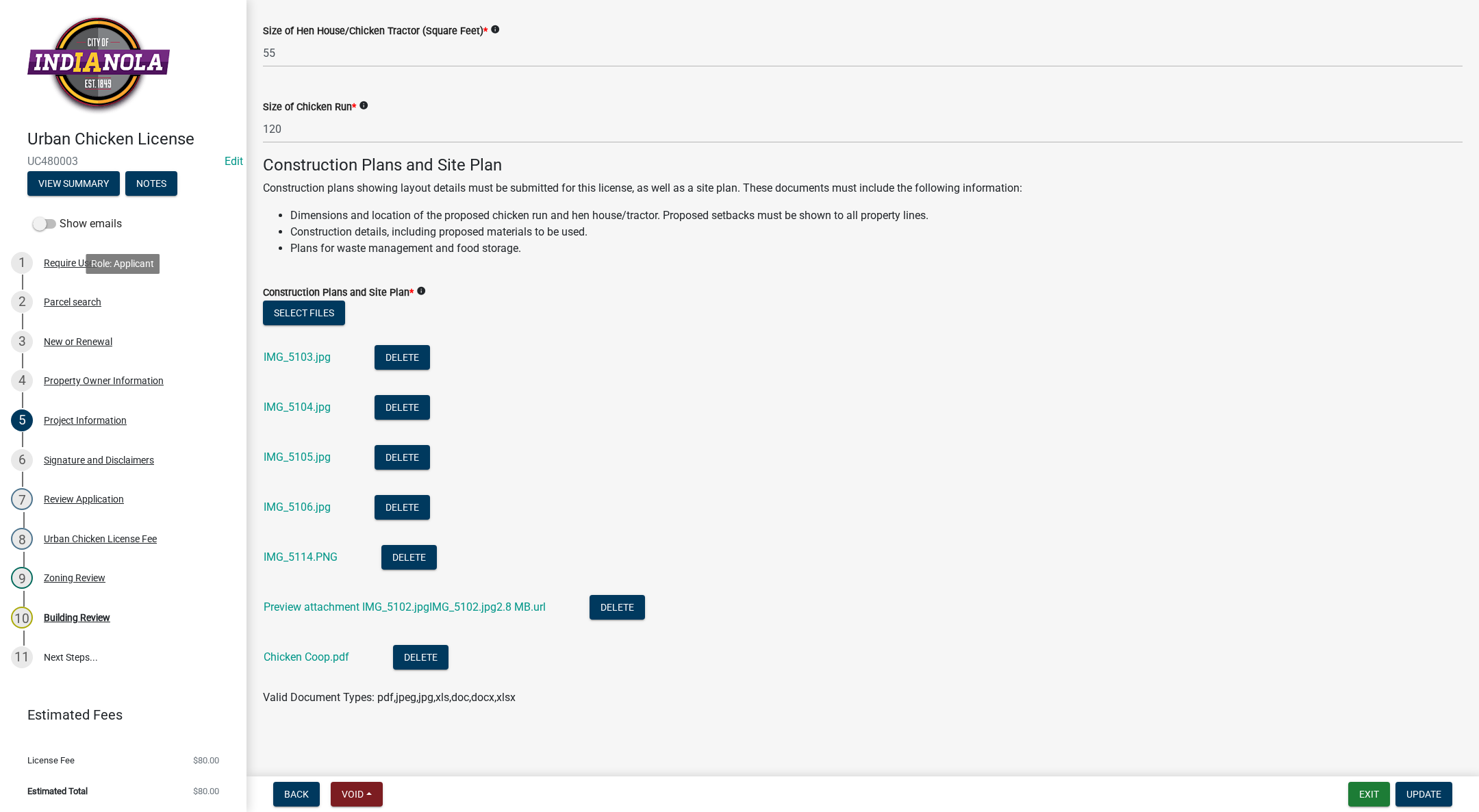
click at [54, 297] on div "Parcel search" at bounding box center [72, 302] width 57 height 9
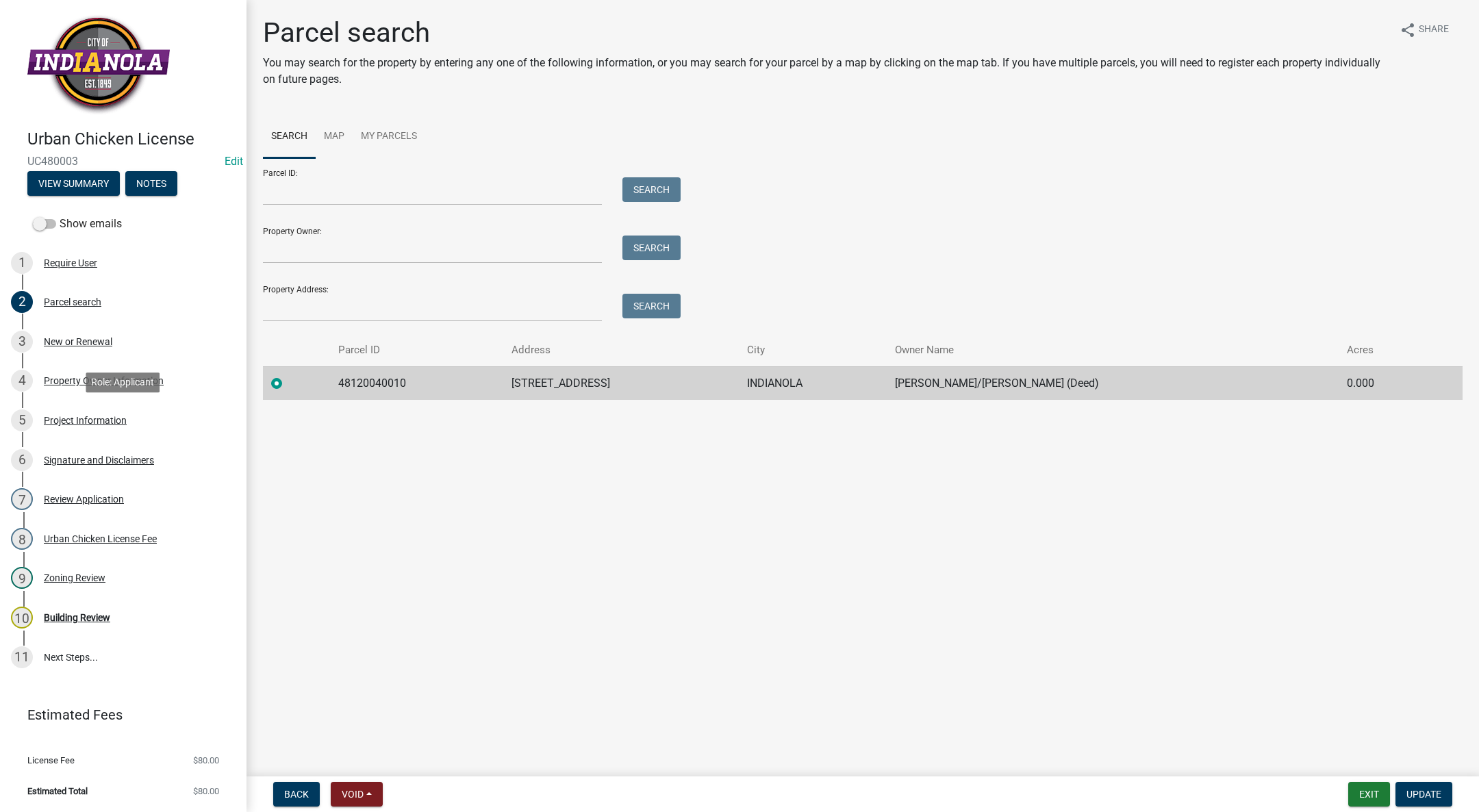
click at [98, 421] on div "Project Information" at bounding box center [85, 419] width 83 height 9
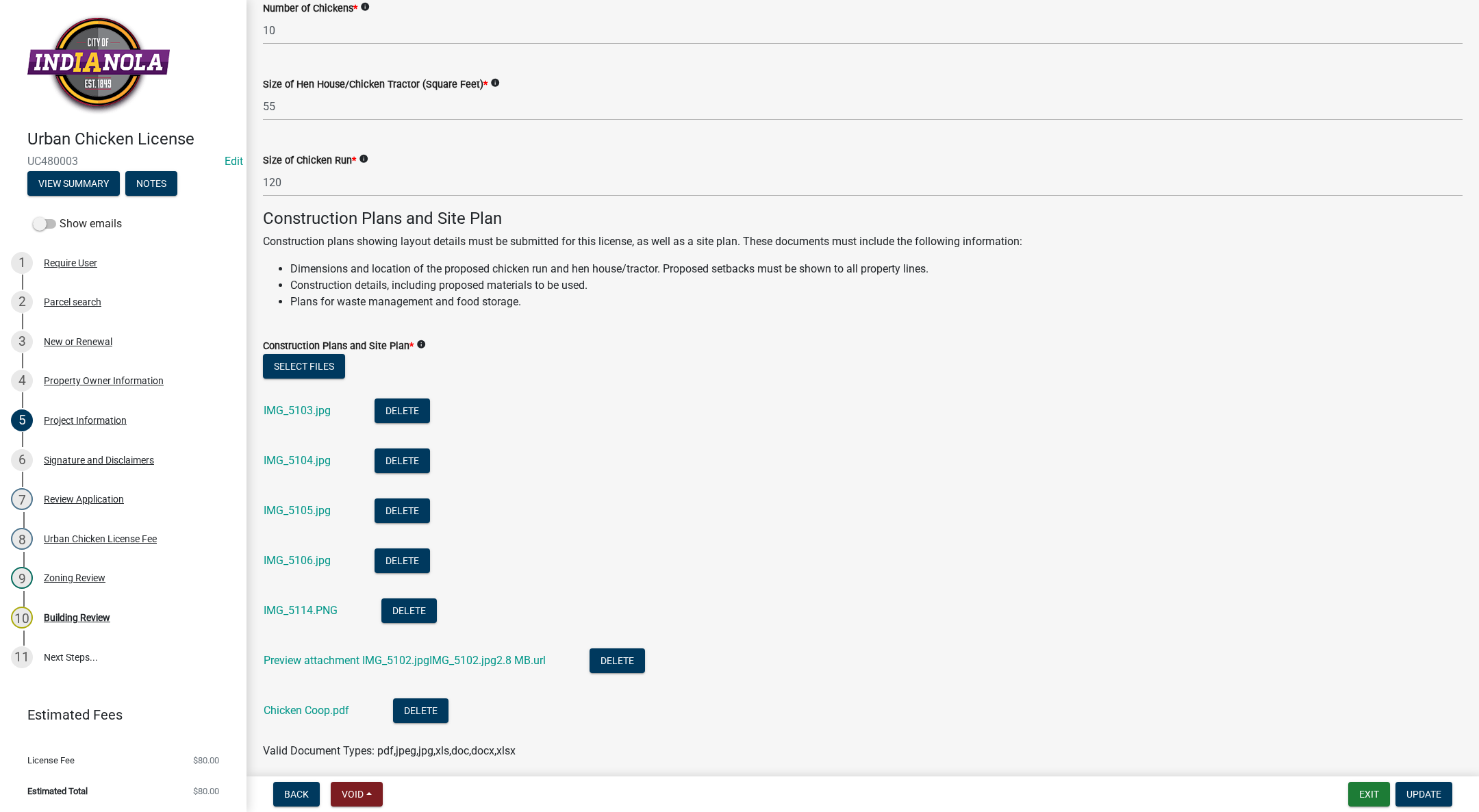
scroll to position [360, 0]
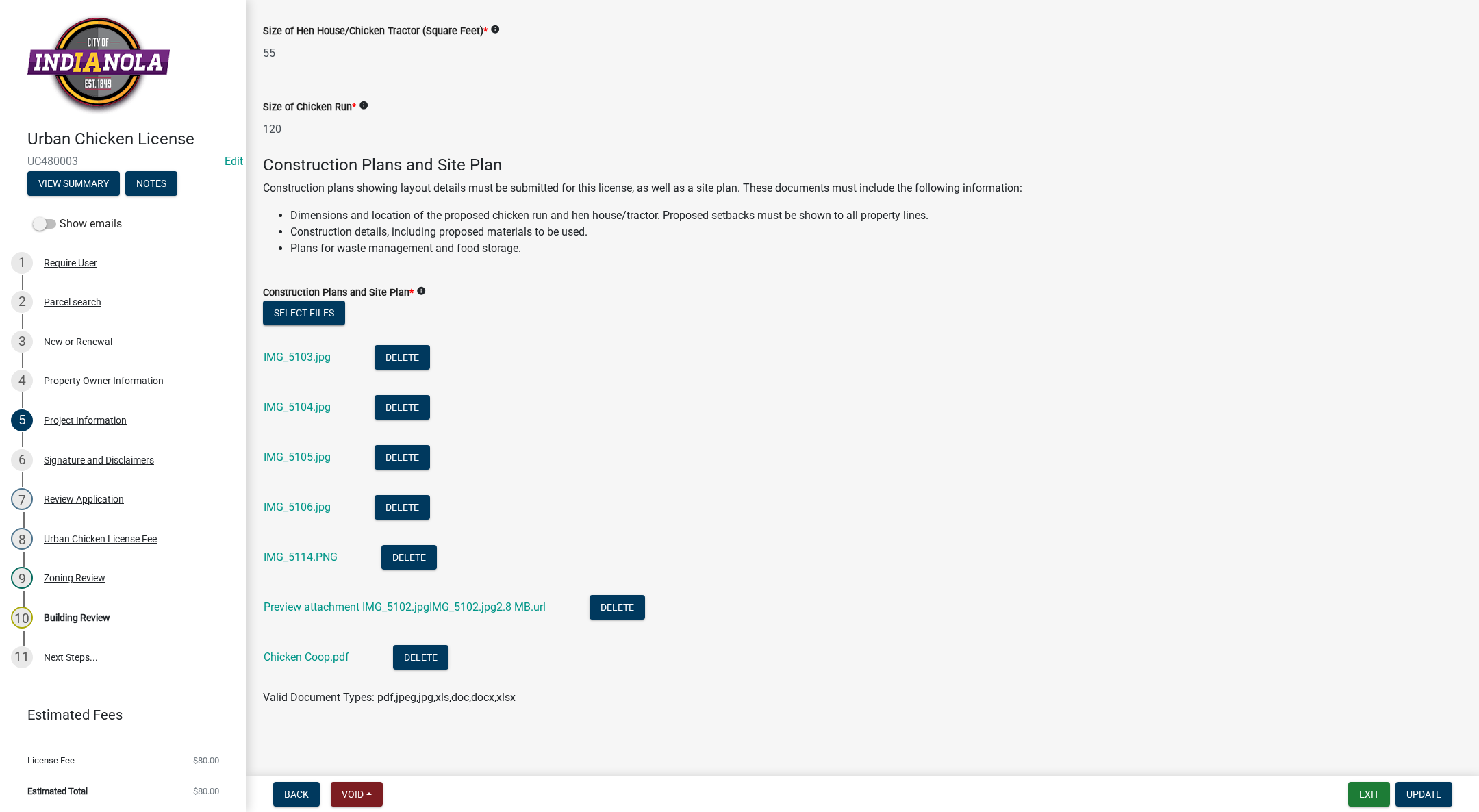
click at [308, 349] on div "IMG_5103.jpg" at bounding box center [308, 358] width 89 height 28
click at [302, 353] on link "IMG_5103.jpg" at bounding box center [297, 356] width 67 height 13
click at [321, 399] on div "IMG_5104.jpg" at bounding box center [308, 409] width 89 height 28
click at [314, 404] on link "IMG_5104.jpg" at bounding box center [297, 406] width 67 height 13
click at [283, 455] on link "IMG_5105.jpg" at bounding box center [297, 457] width 67 height 13
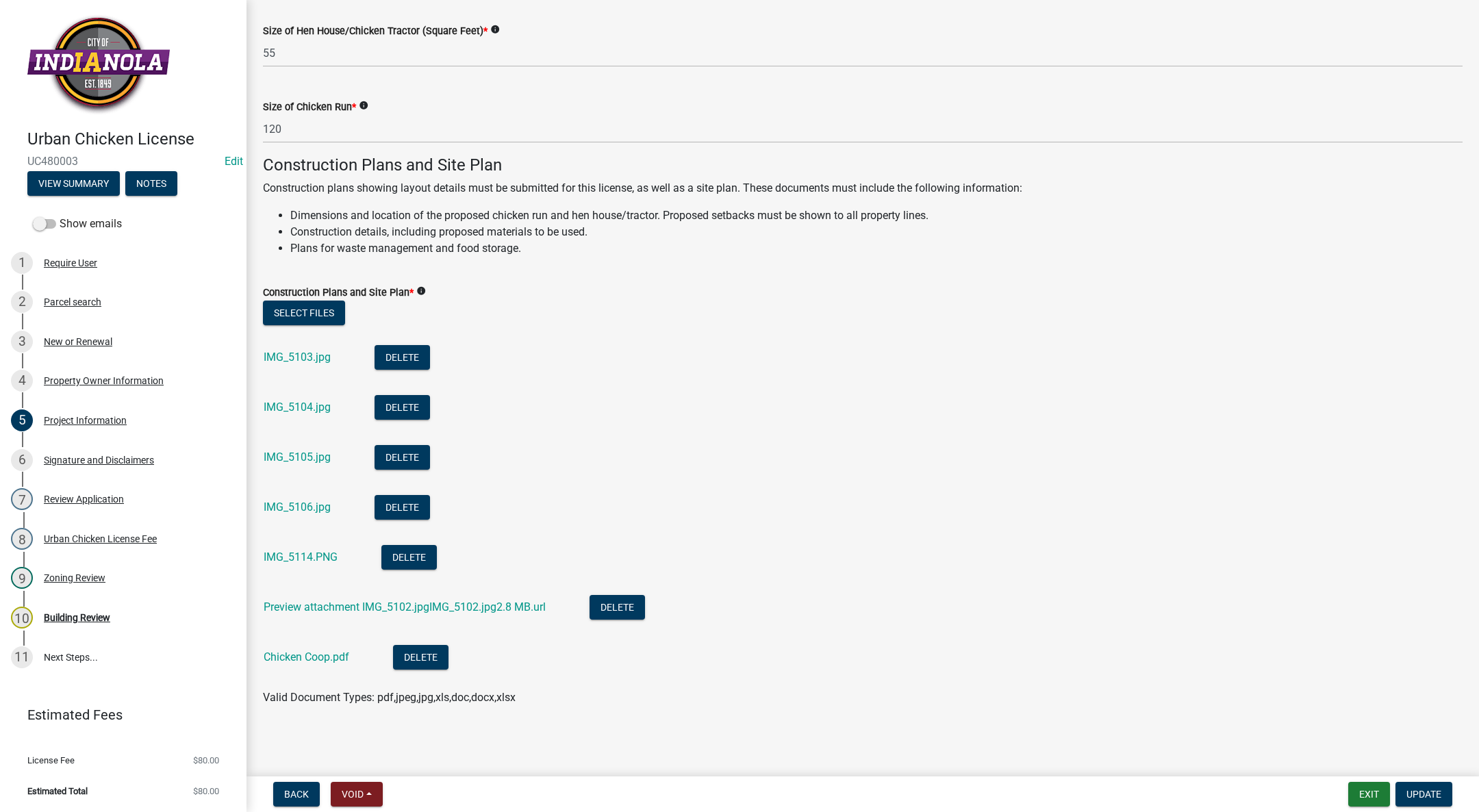
click at [288, 510] on link "IMG_5106.jpg" at bounding box center [297, 506] width 67 height 13
click at [273, 546] on div "IMG_5114.PNG" at bounding box center [312, 558] width 96 height 28
click at [271, 555] on link "IMG_5114.PNG" at bounding box center [301, 556] width 74 height 13
click at [294, 659] on link "Chicken Coop.pdf" at bounding box center [307, 656] width 86 height 13
click at [279, 557] on link "IMG_5114.PNG" at bounding box center [301, 556] width 74 height 13
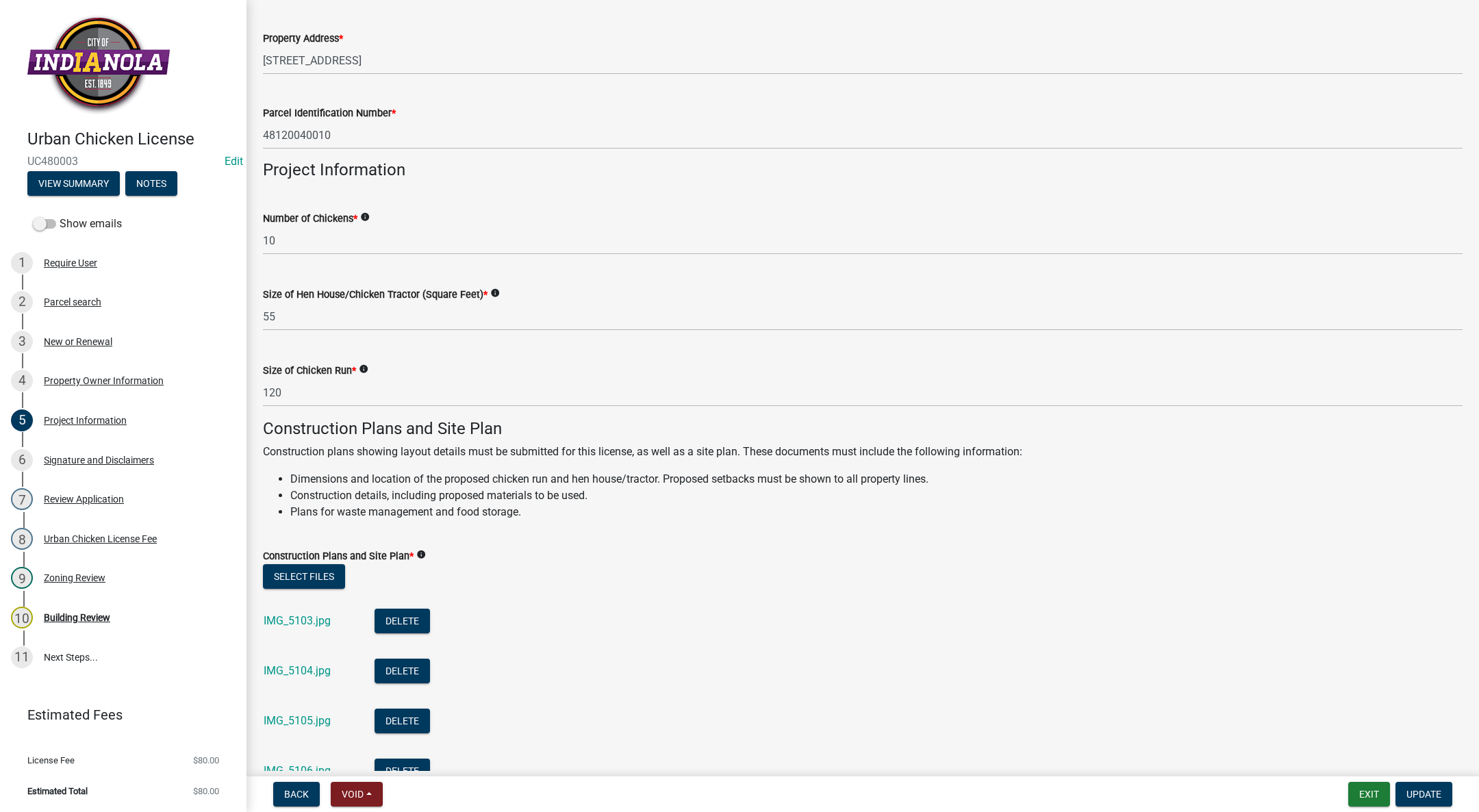
scroll to position [0, 0]
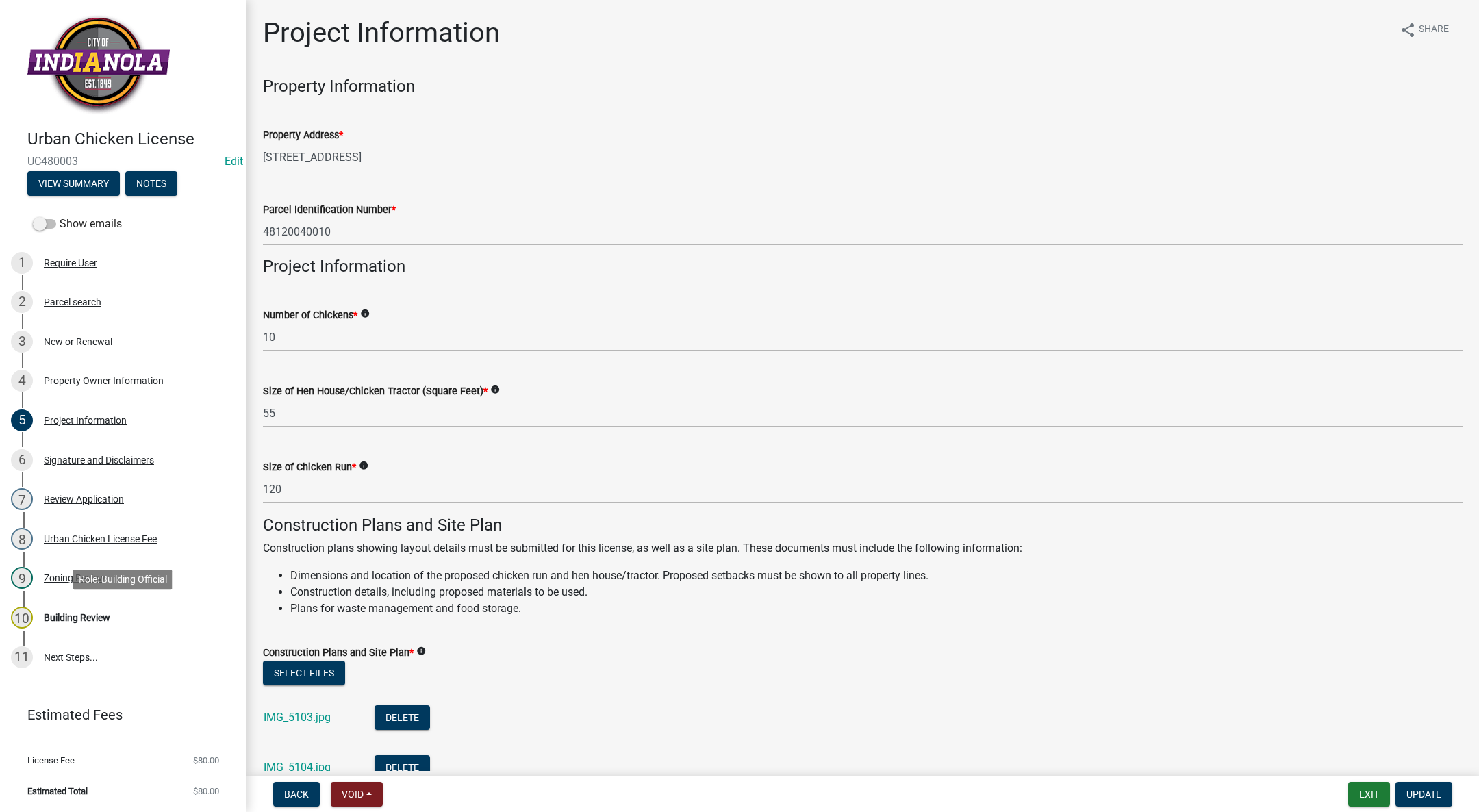
click at [67, 609] on div "10 Building Review" at bounding box center [117, 617] width 213 height 22
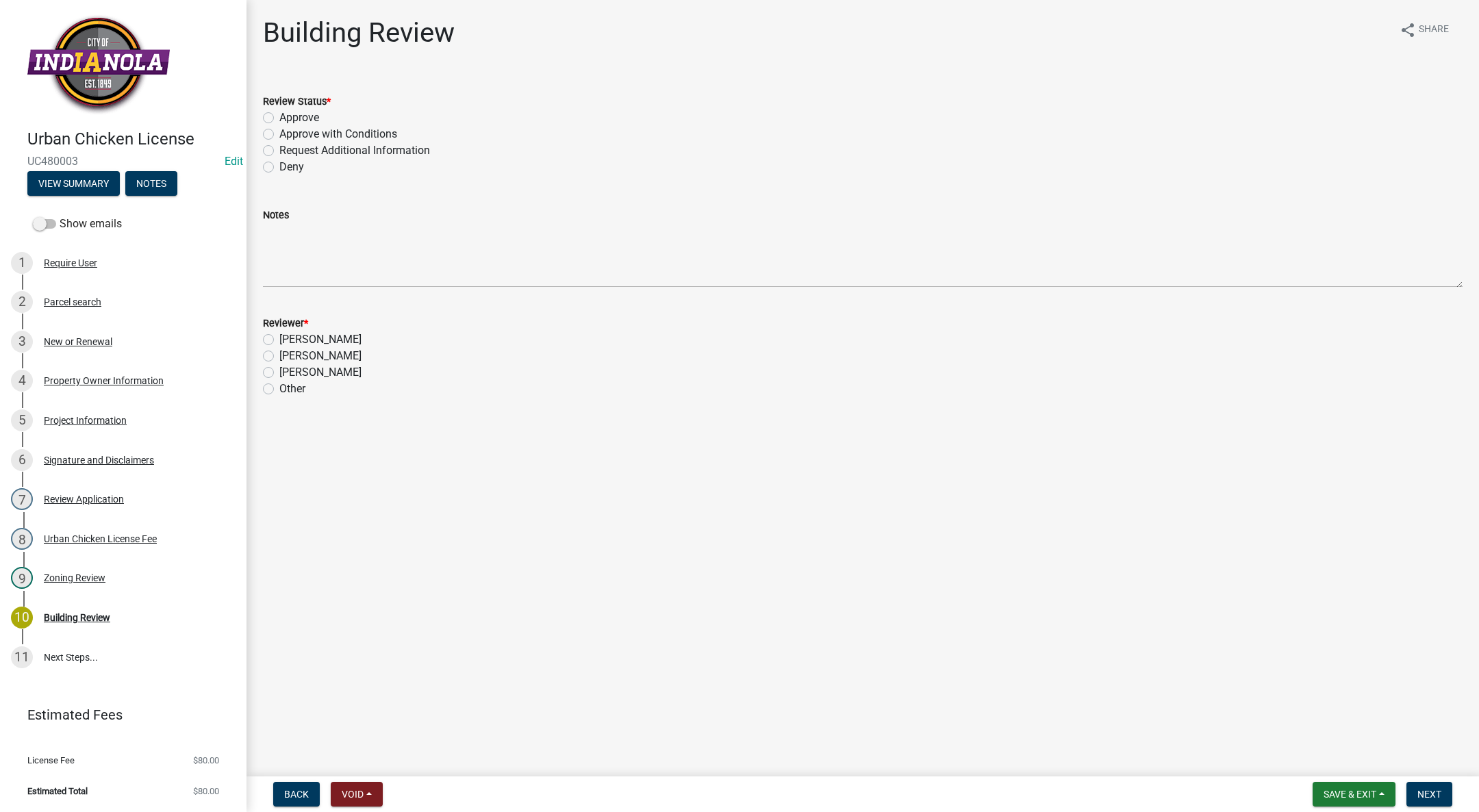
click at [809, 186] on wm-data-entity-input "Review Status * Approve Approve with Conditions Request Additional Information …" at bounding box center [862, 132] width 1199 height 111
click at [632, 168] on div "Deny" at bounding box center [862, 166] width 1199 height 16
